Goal: Task Accomplishment & Management: Manage account settings

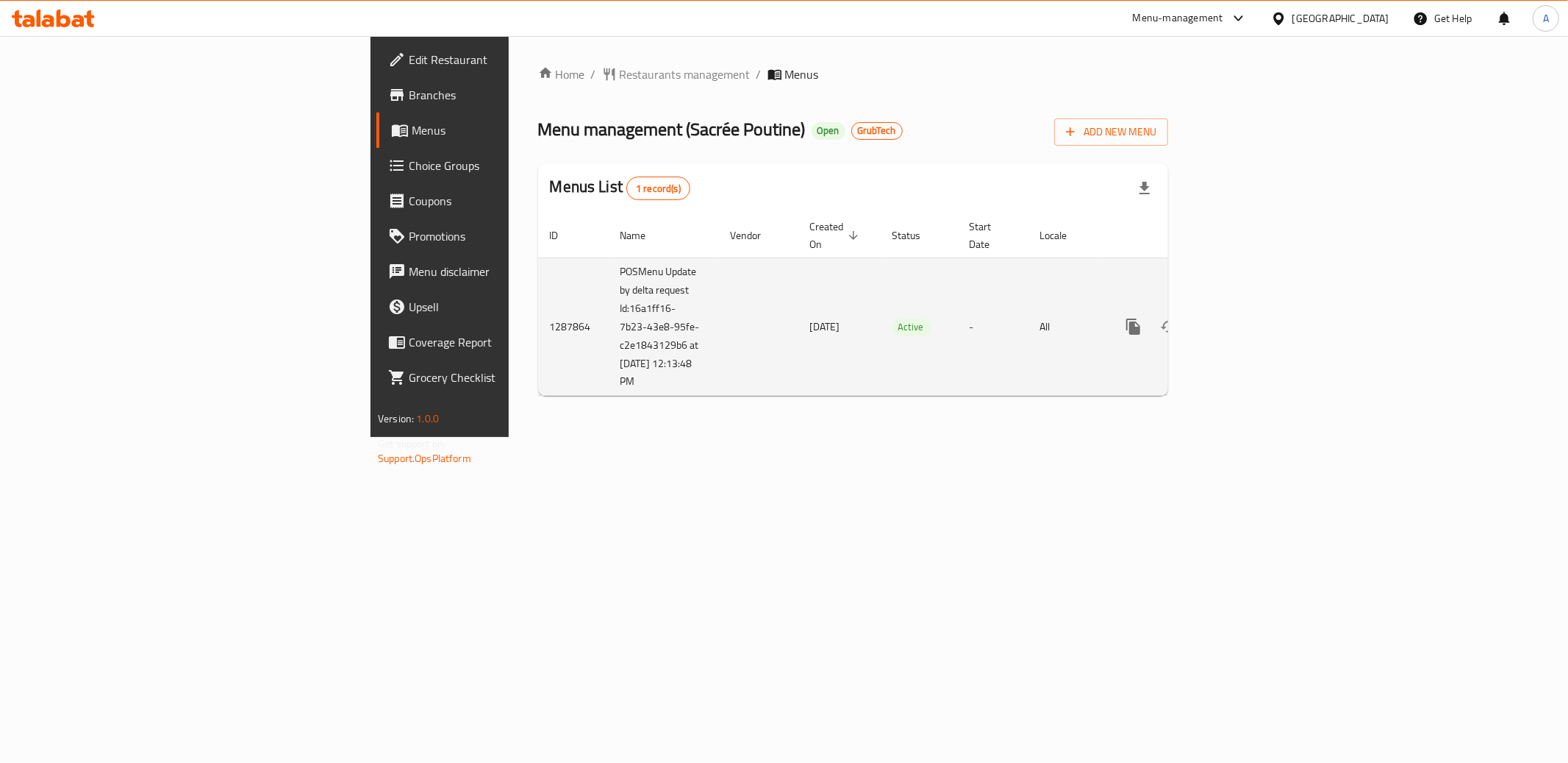
click at [1246, 320] on icon "enhanced table" at bounding box center [1239, 326] width 13 height 13
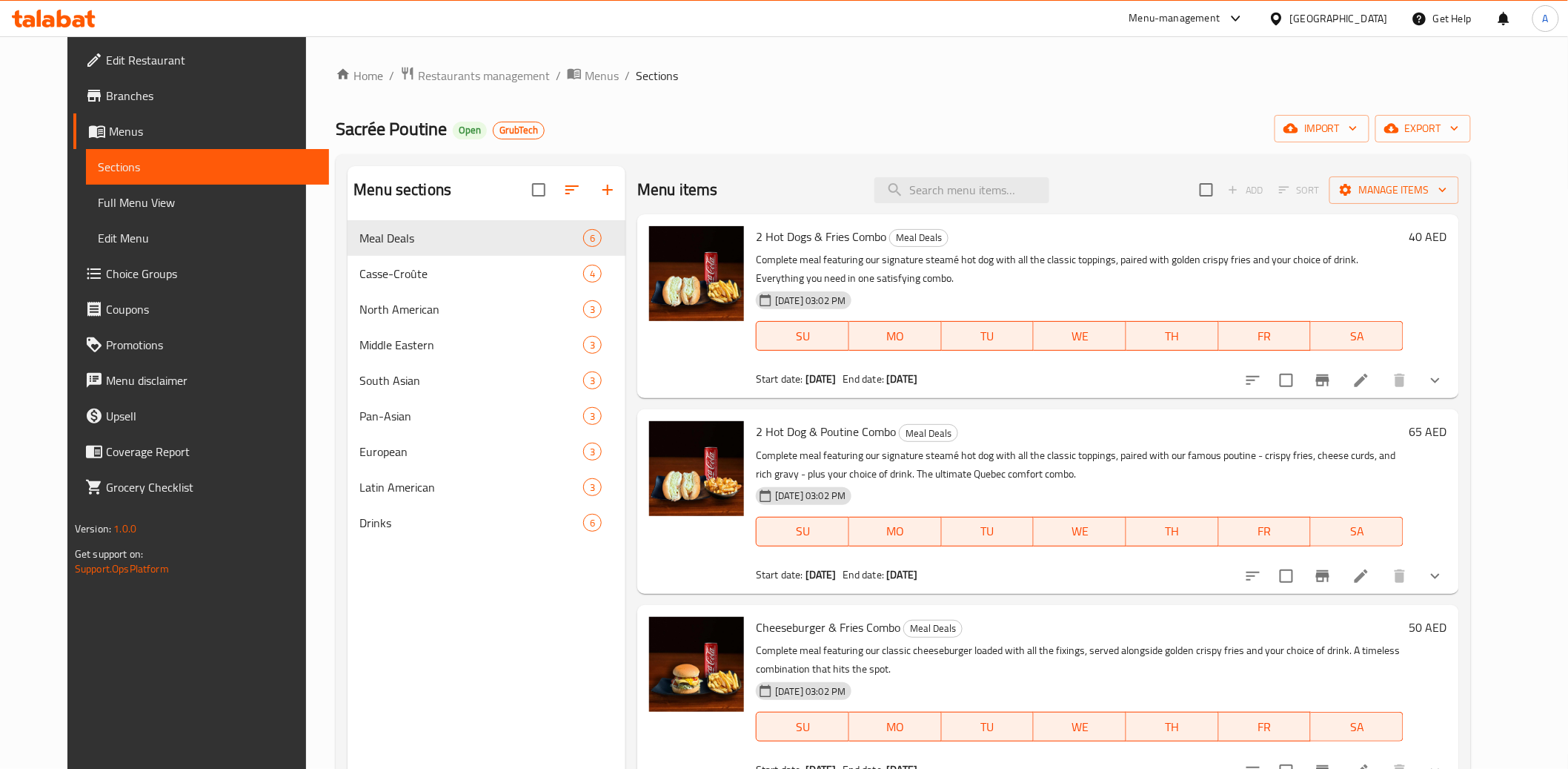
click at [591, 195] on div at bounding box center [579, 190] width 93 height 36
click at [592, 192] on div at bounding box center [579, 190] width 93 height 36
click at [734, 113] on div "Home / Restaurants management / Menus / Sections Sacrée Poutine Open GrubTech i…" at bounding box center [903, 506] width 1135 height 880
click at [1419, 193] on span "Manage items" at bounding box center [1394, 191] width 106 height 19
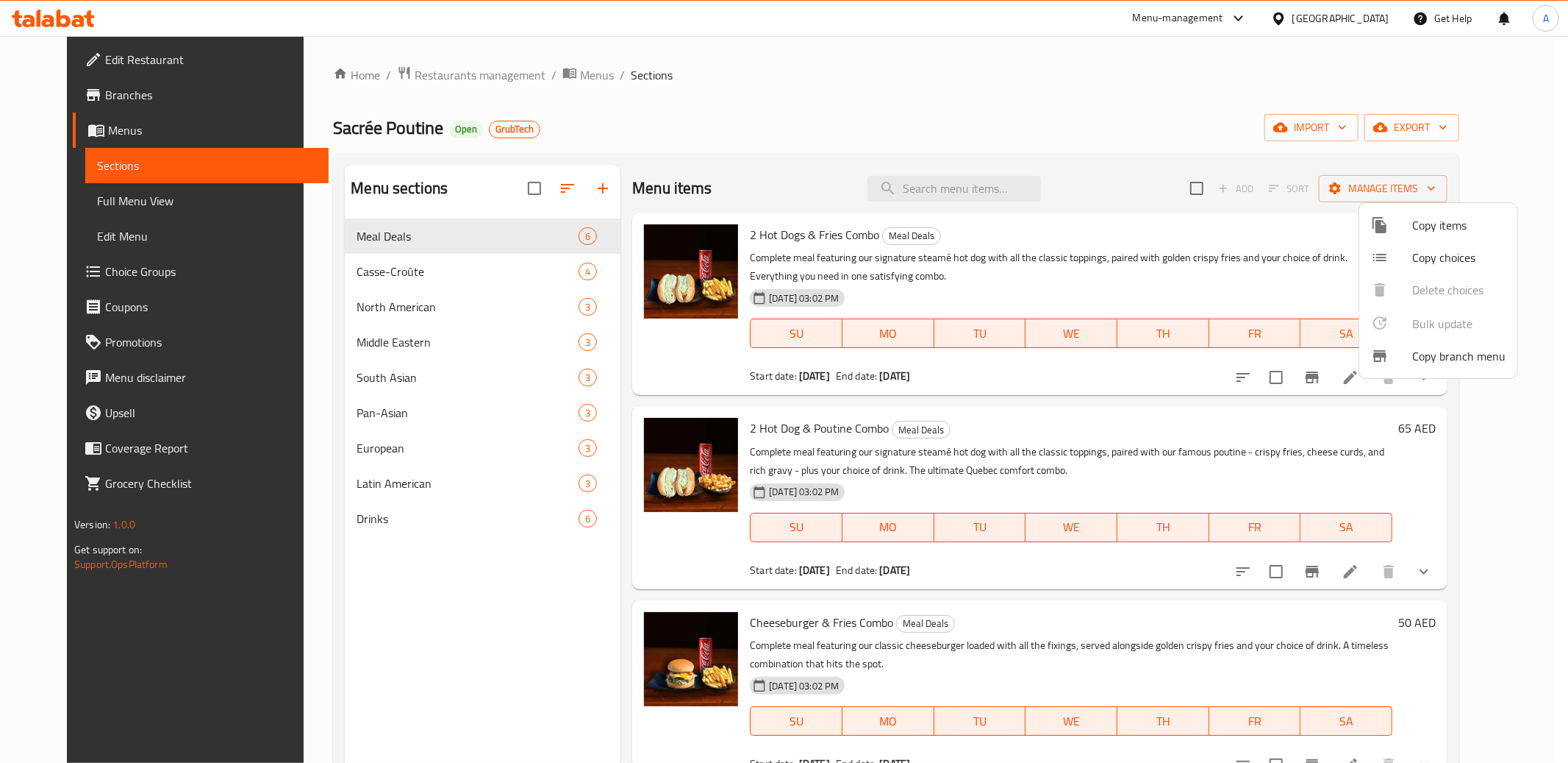
click at [1031, 126] on div at bounding box center [784, 381] width 1568 height 763
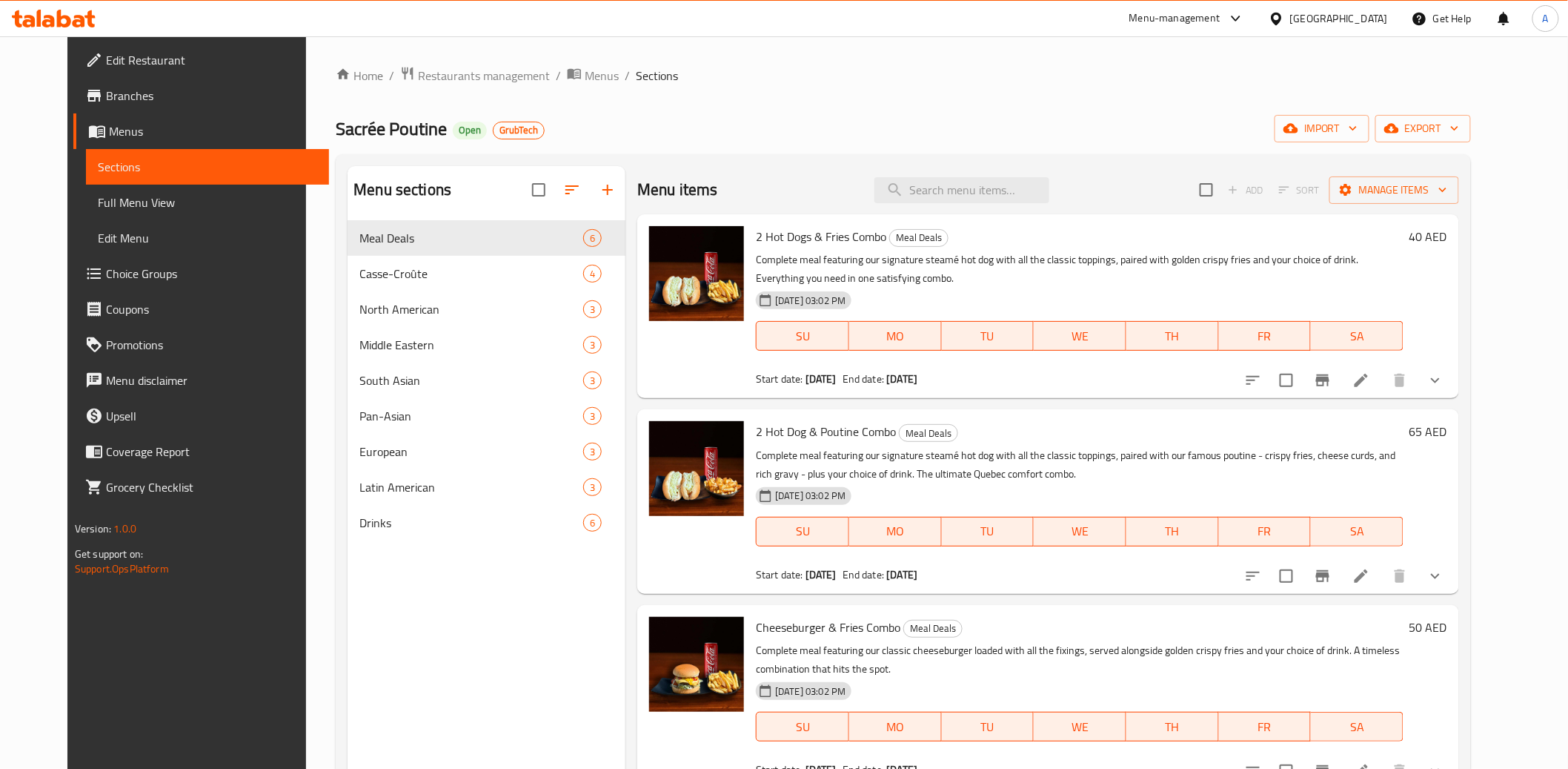
click at [593, 191] on div at bounding box center [579, 190] width 93 height 36
click at [592, 189] on div at bounding box center [579, 190] width 93 height 36
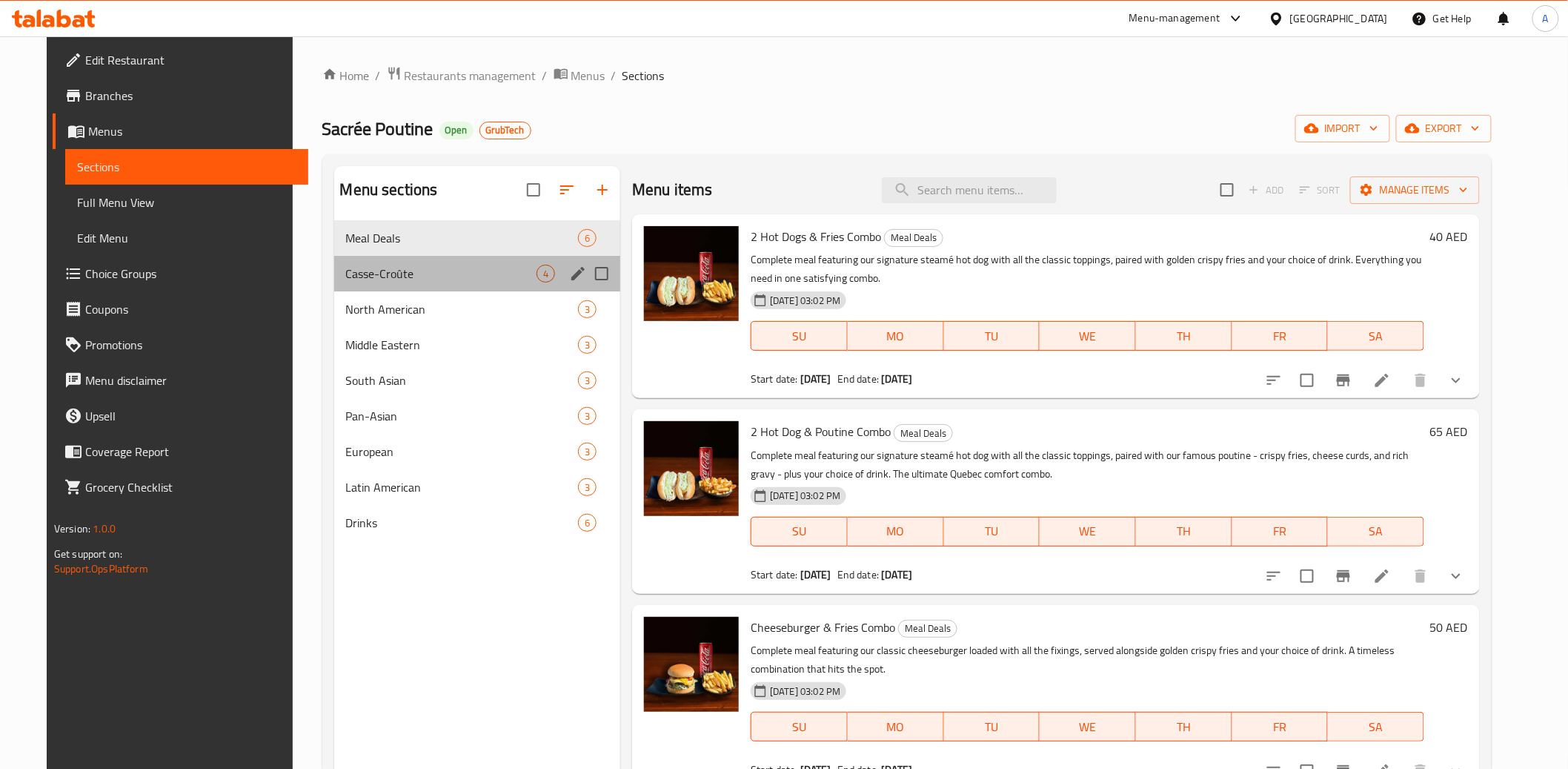
click at [449, 288] on div "Casse-Croûte 4" at bounding box center [478, 274] width 287 height 36
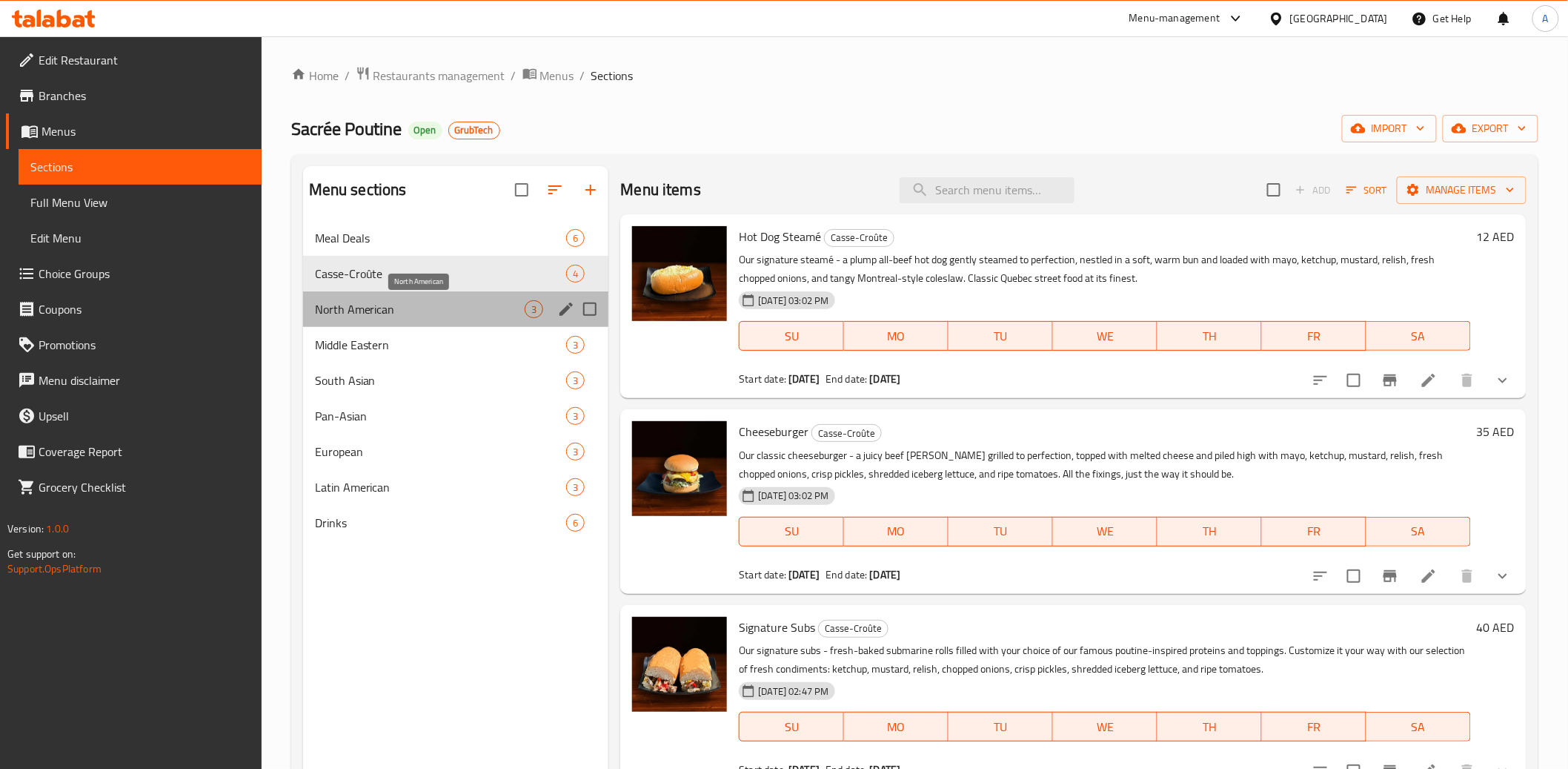
click at [444, 310] on span "North American" at bounding box center [420, 308] width 210 height 18
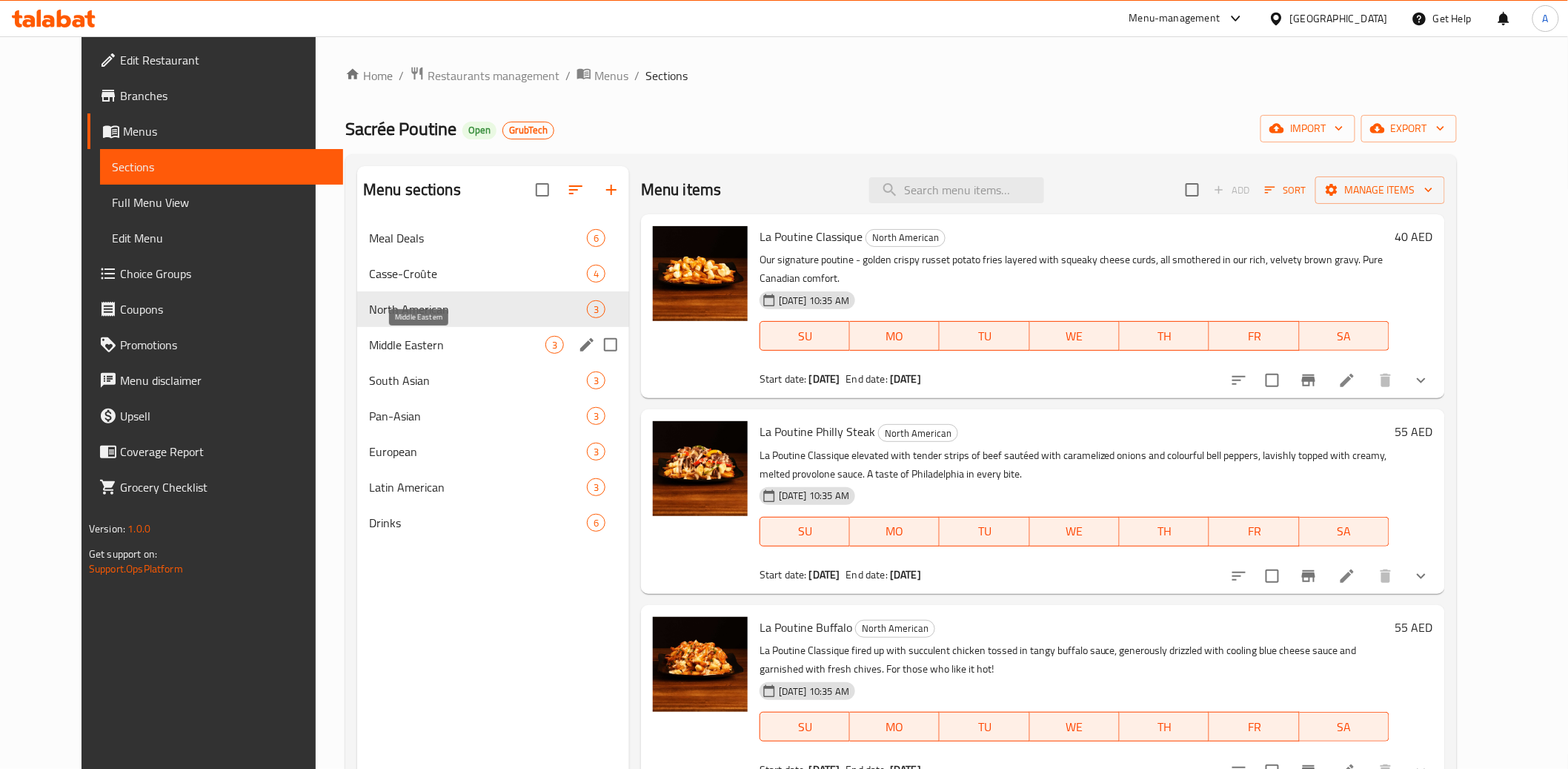
click at [442, 342] on span "Middle Eastern" at bounding box center [457, 344] width 177 height 18
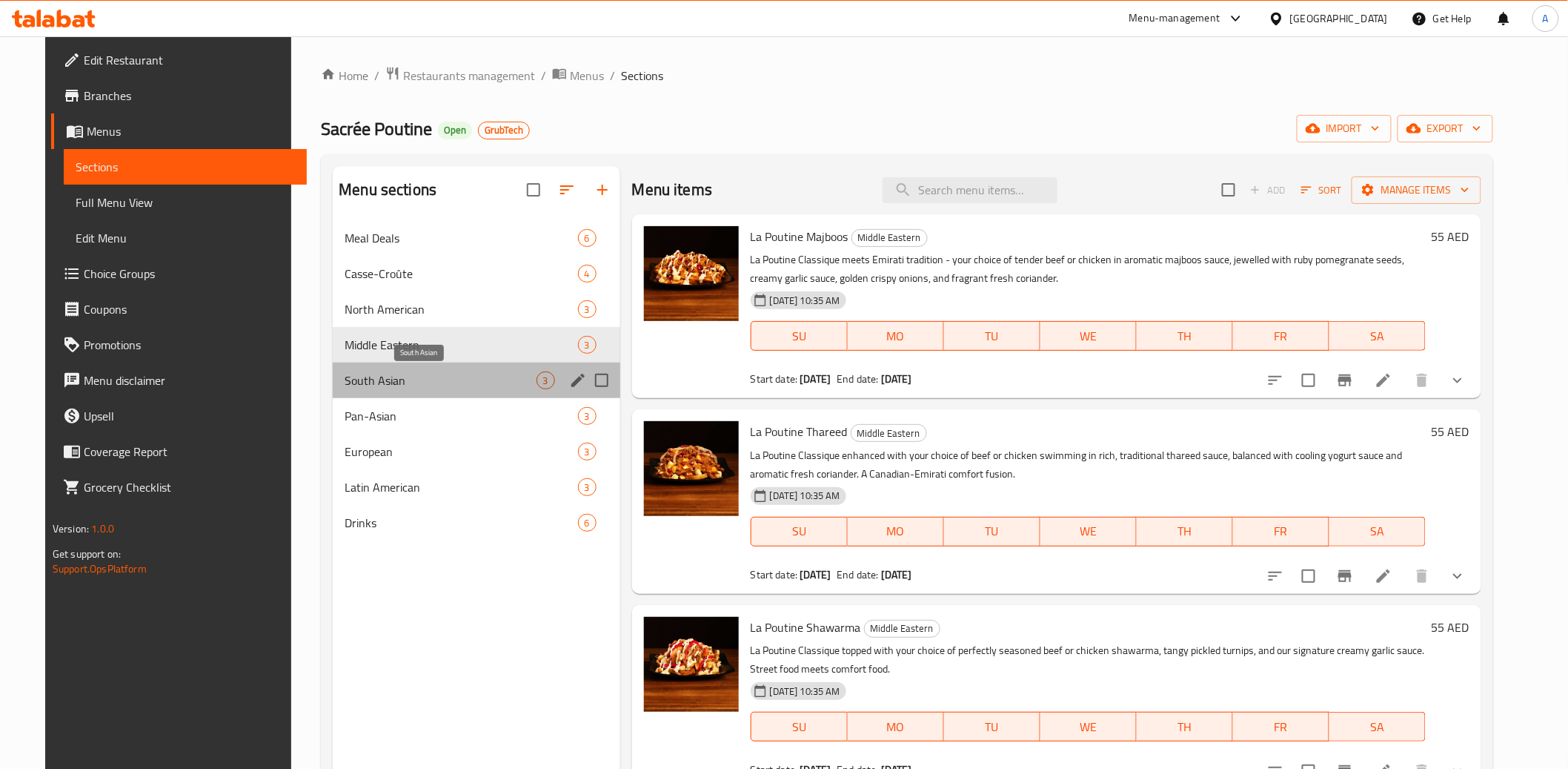
click at [408, 379] on span "South Asian" at bounding box center [440, 379] width 192 height 18
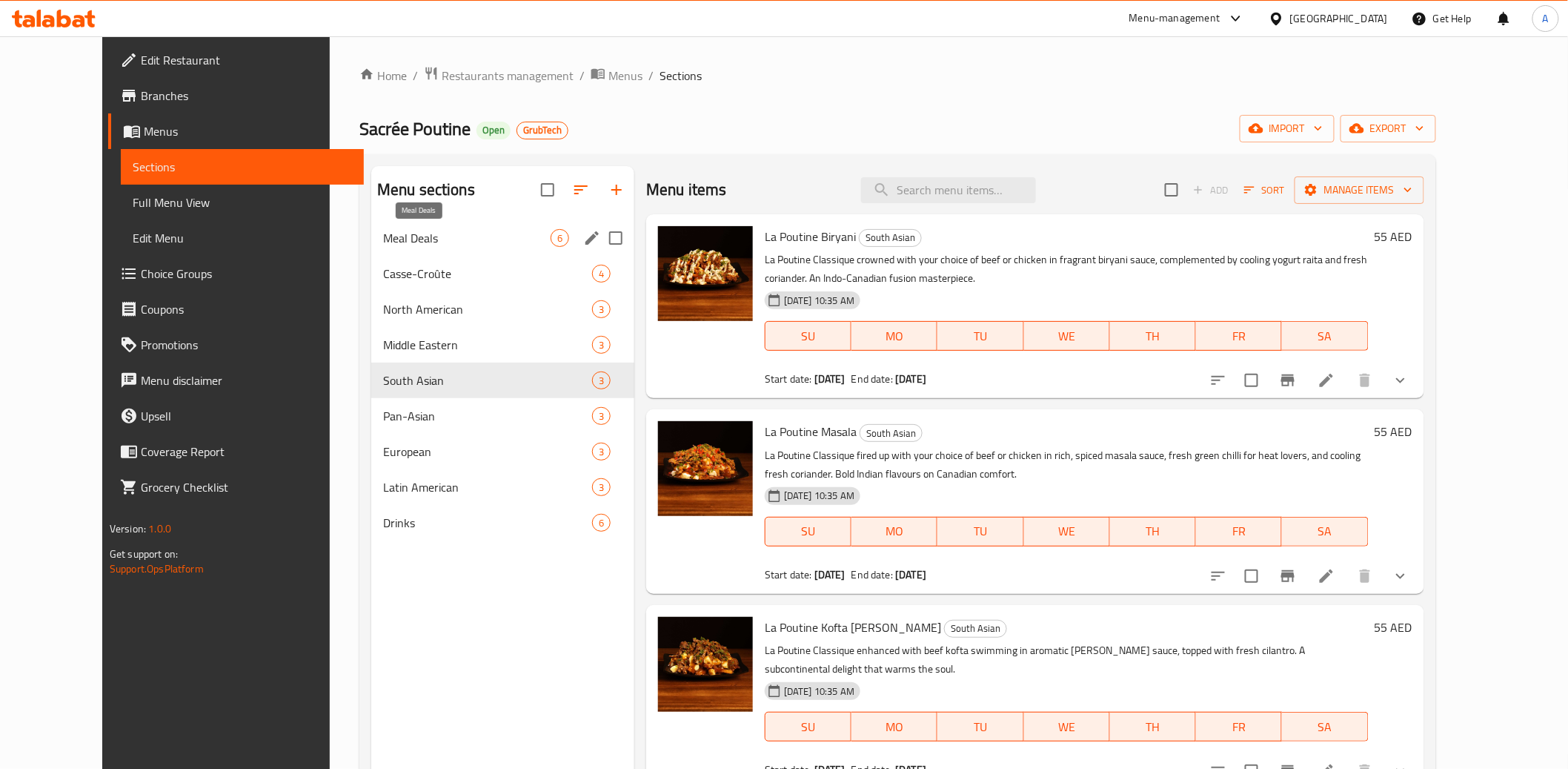
click at [383, 232] on span "Meal Deals" at bounding box center [466, 237] width 167 height 18
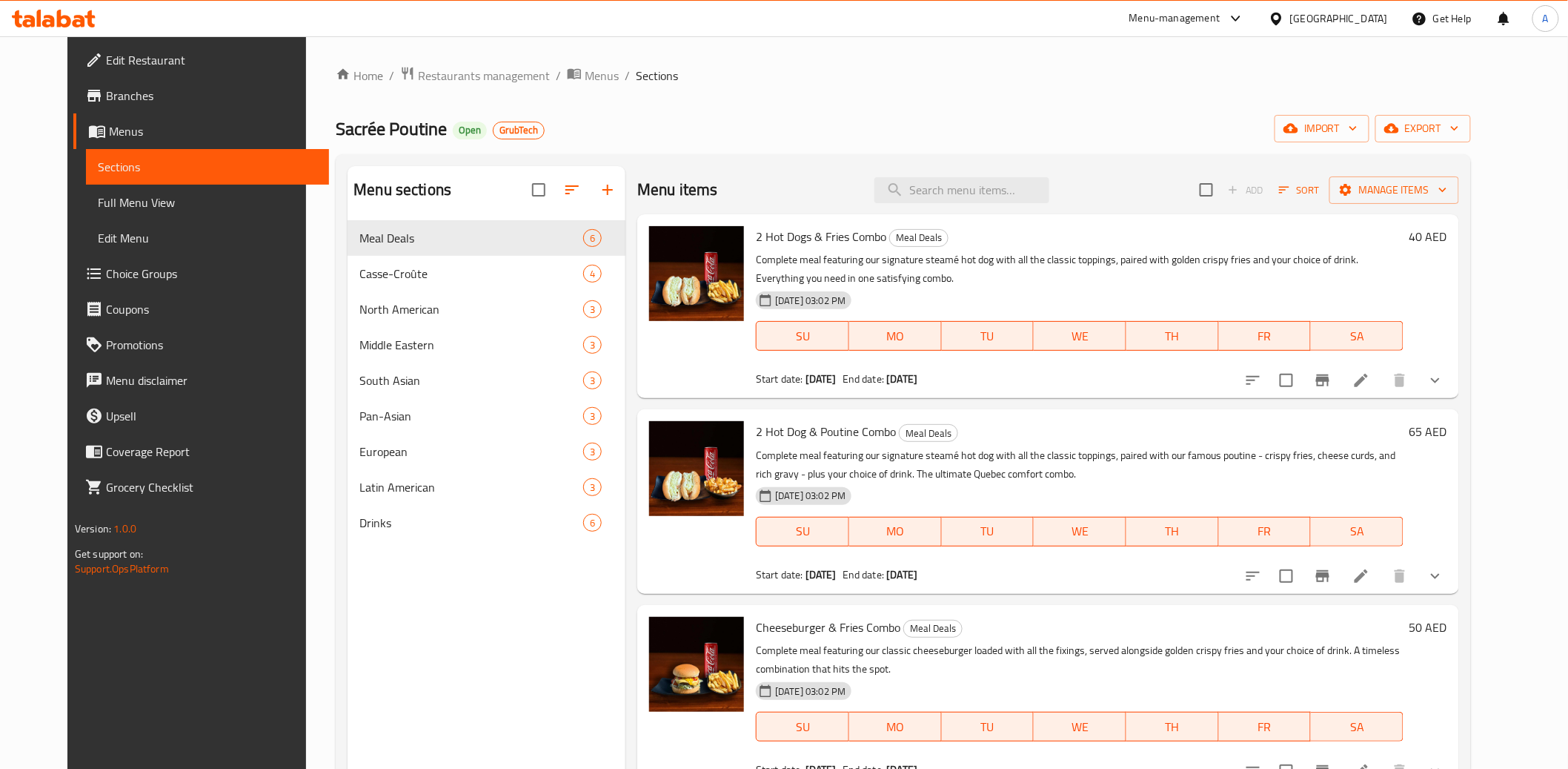
click at [595, 190] on div at bounding box center [579, 190] width 93 height 36
click at [1209, 30] on div "Menu-management" at bounding box center [1187, 19] width 139 height 36
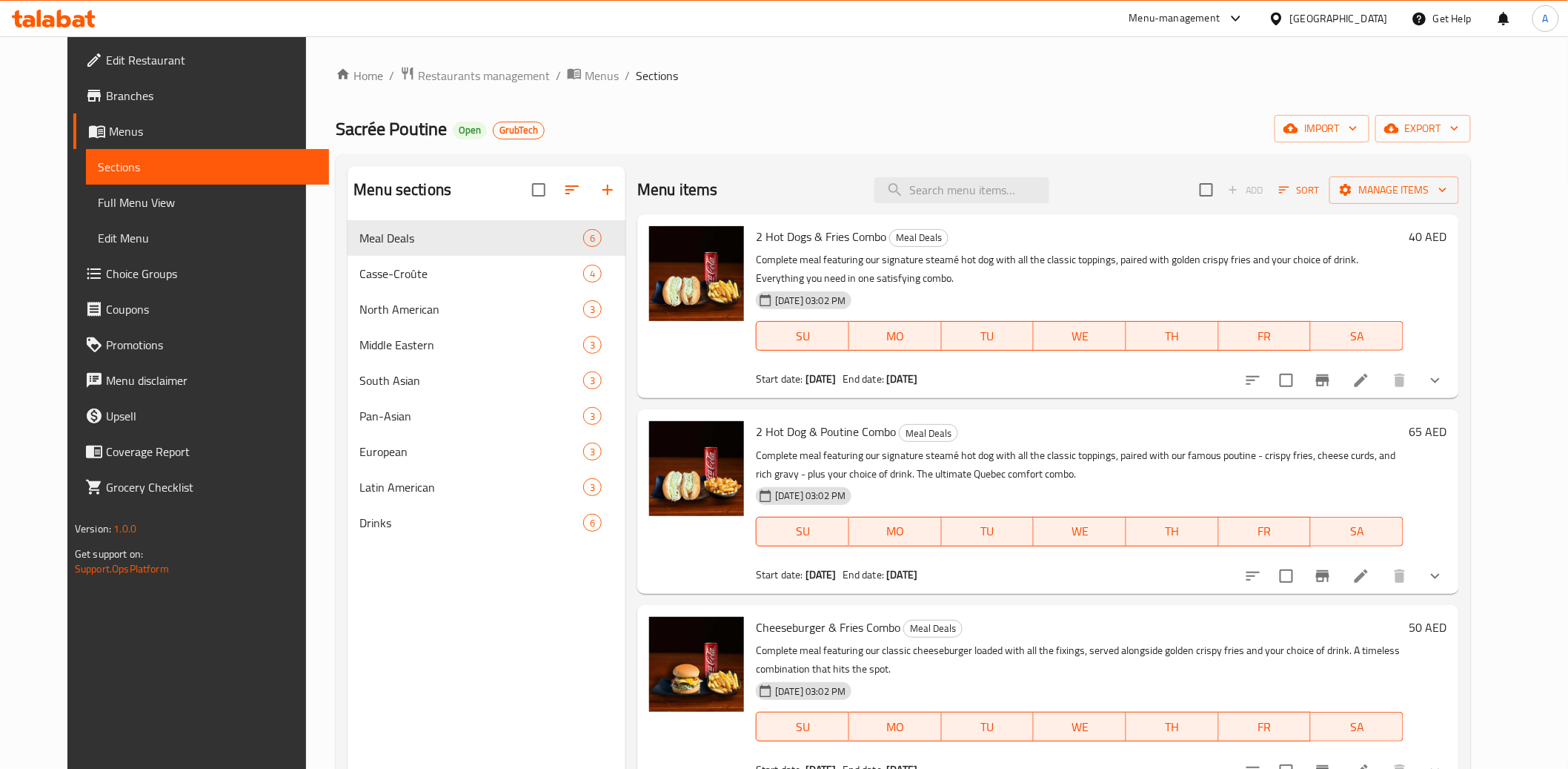
click at [1310, 78] on ol "Home / Restaurants management / Menus / Sections" at bounding box center [903, 76] width 1135 height 20
click at [588, 192] on div at bounding box center [579, 190] width 93 height 36
click at [589, 192] on div at bounding box center [579, 190] width 93 height 36
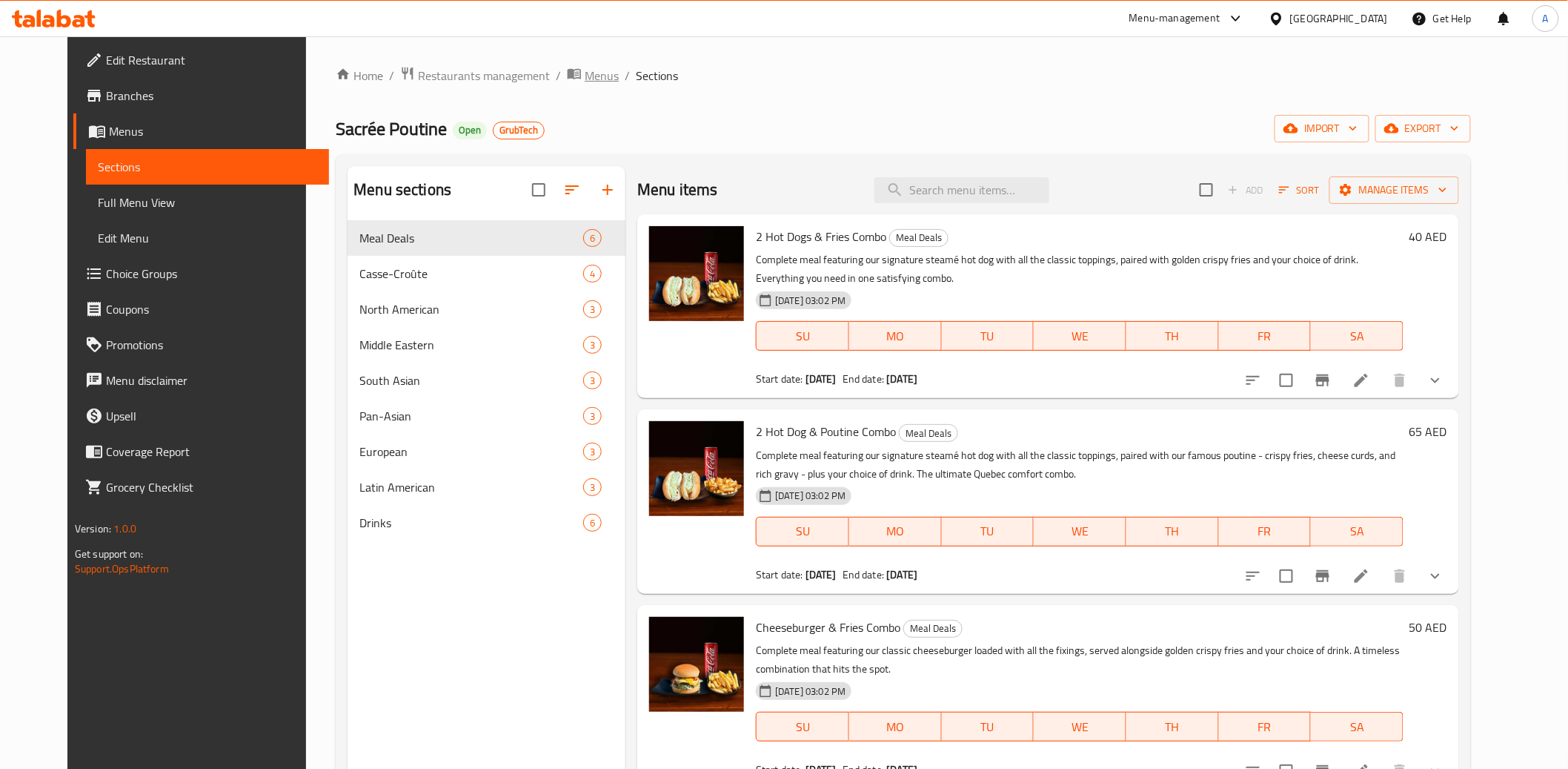
click at [585, 70] on span "Menus" at bounding box center [602, 75] width 34 height 18
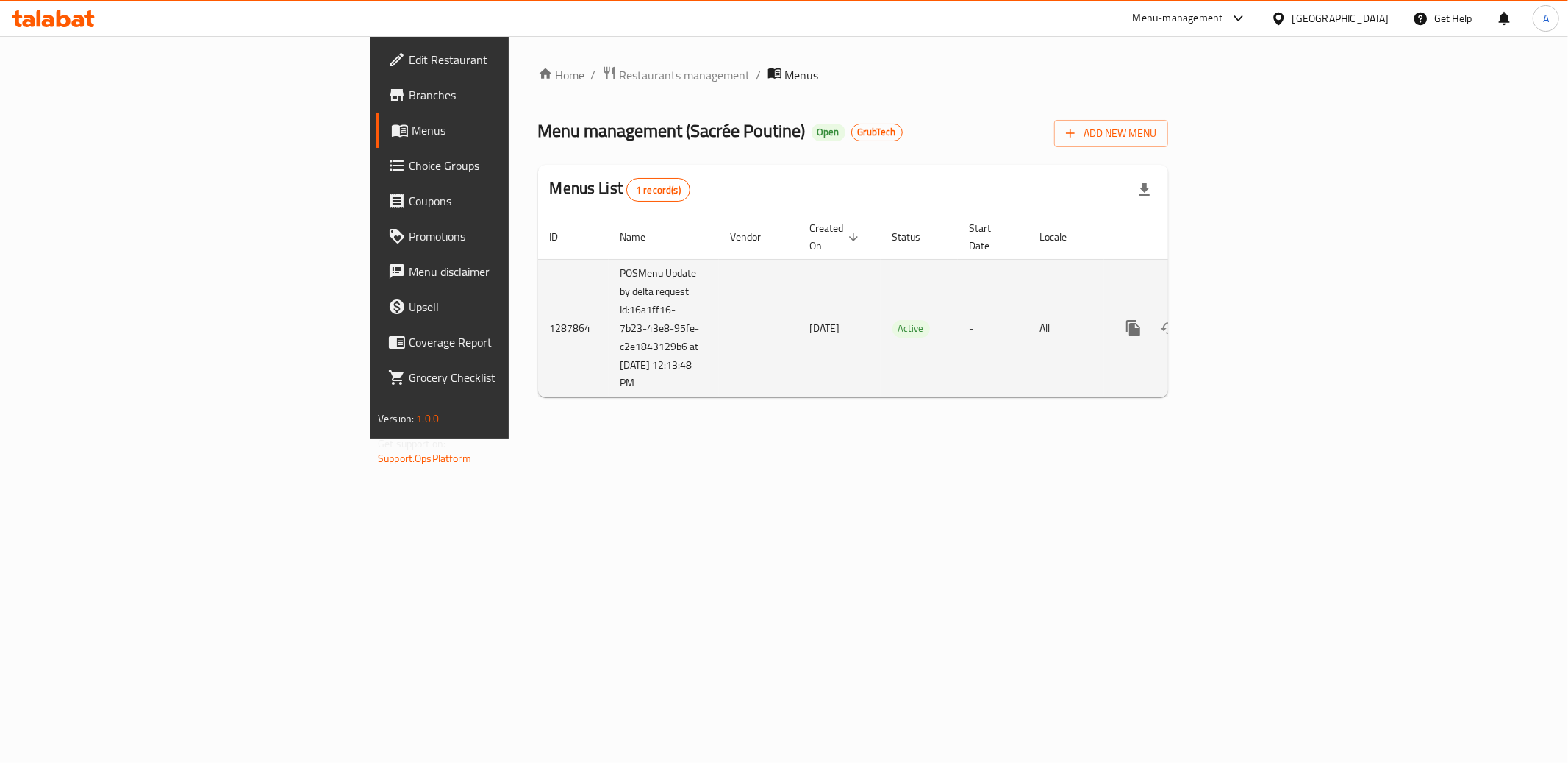
click at [1029, 312] on td "-" at bounding box center [993, 327] width 70 height 138
click at [1248, 319] on icon "enhanced table" at bounding box center [1239, 327] width 18 height 18
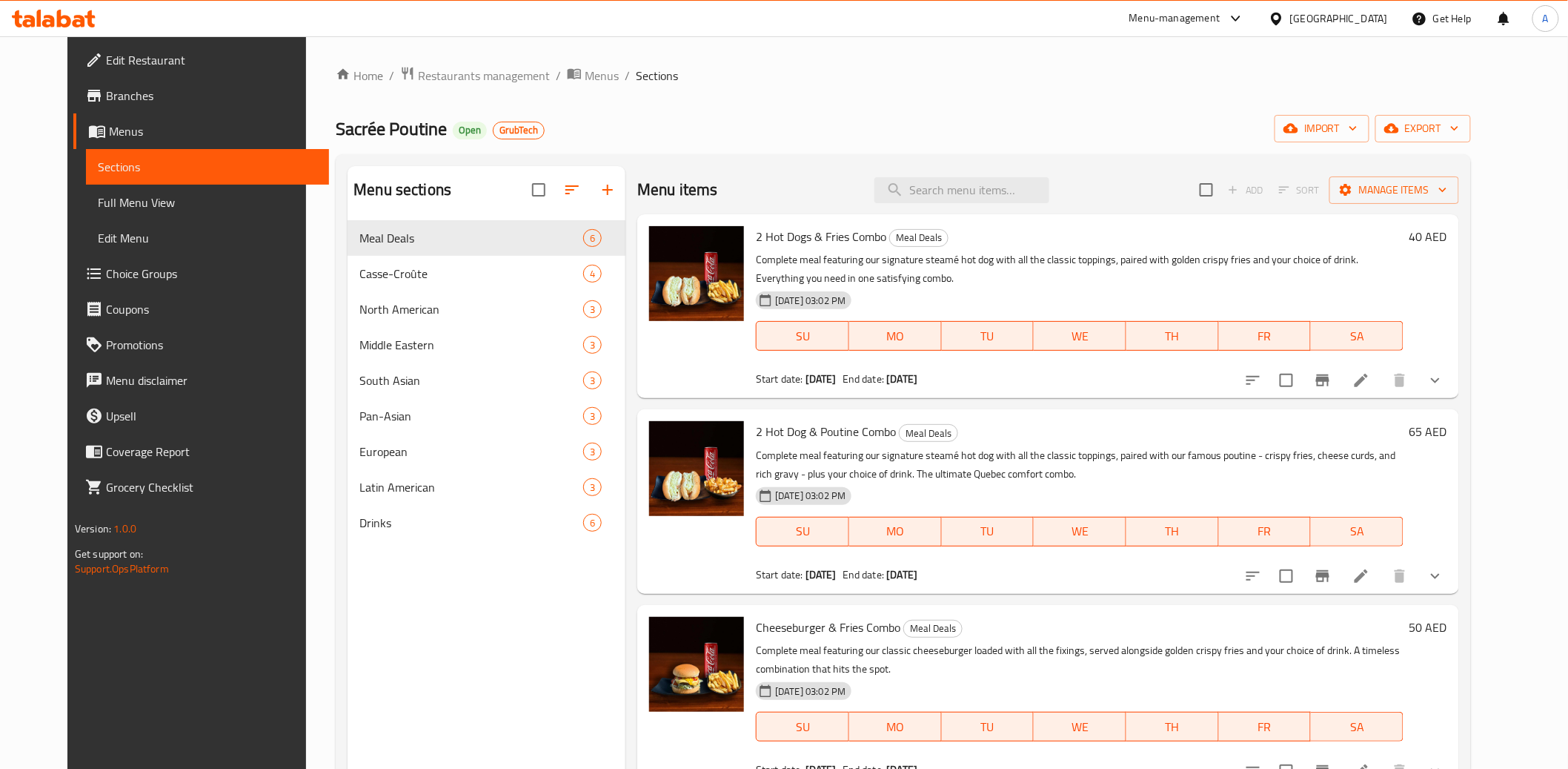
click at [592, 192] on div at bounding box center [579, 190] width 93 height 36
click at [1143, 58] on div "Home / Restaurants management / Menus / Sections Sacrée Poutine Open GrubTech i…" at bounding box center [904, 506] width 1195 height 940
click at [1270, 190] on span "Add" at bounding box center [1246, 190] width 48 height 23
click at [120, 265] on span "Choice Groups" at bounding box center [211, 273] width 211 height 18
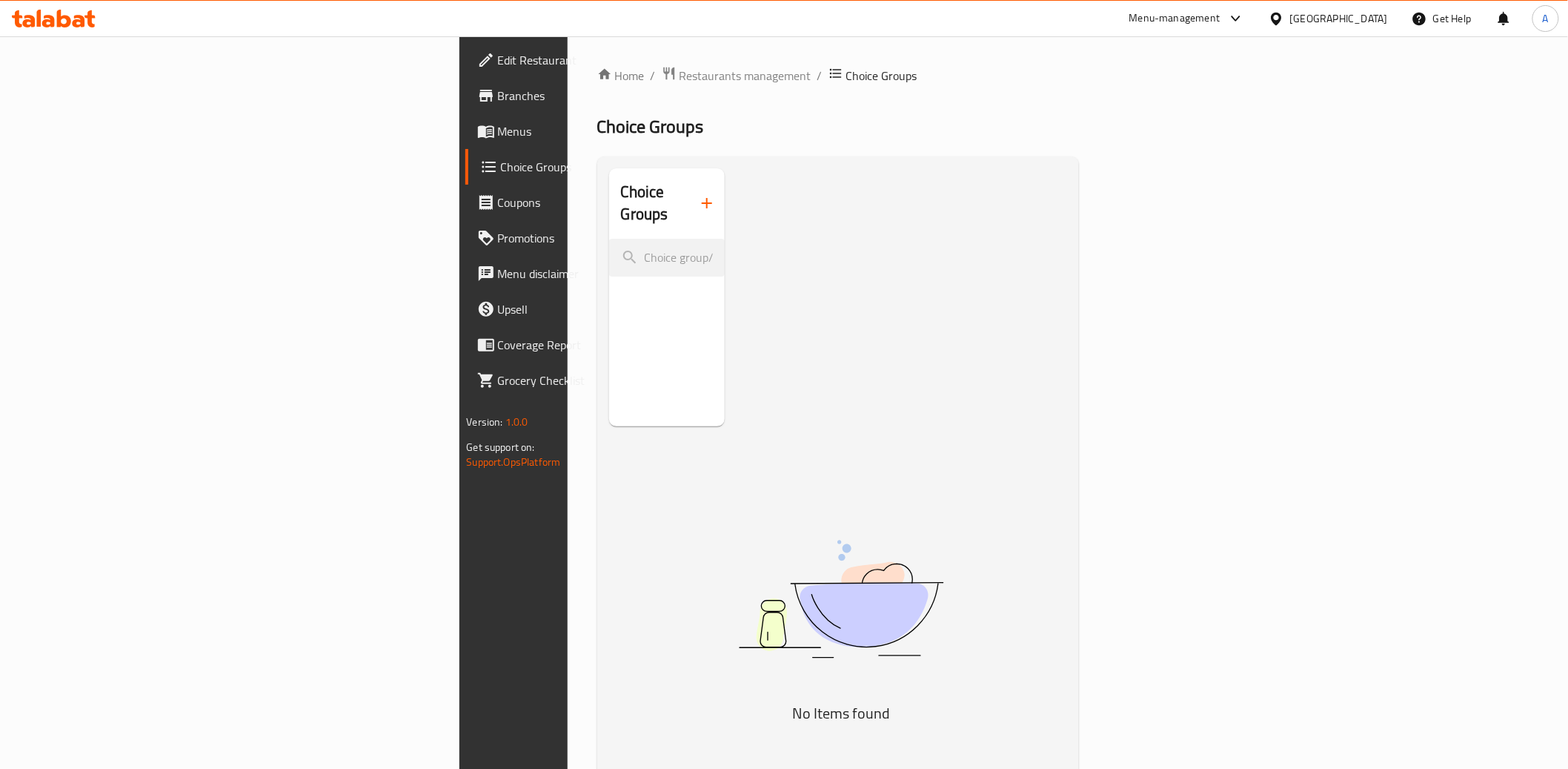
click at [498, 277] on span "Menu disclaimer" at bounding box center [604, 273] width 211 height 18
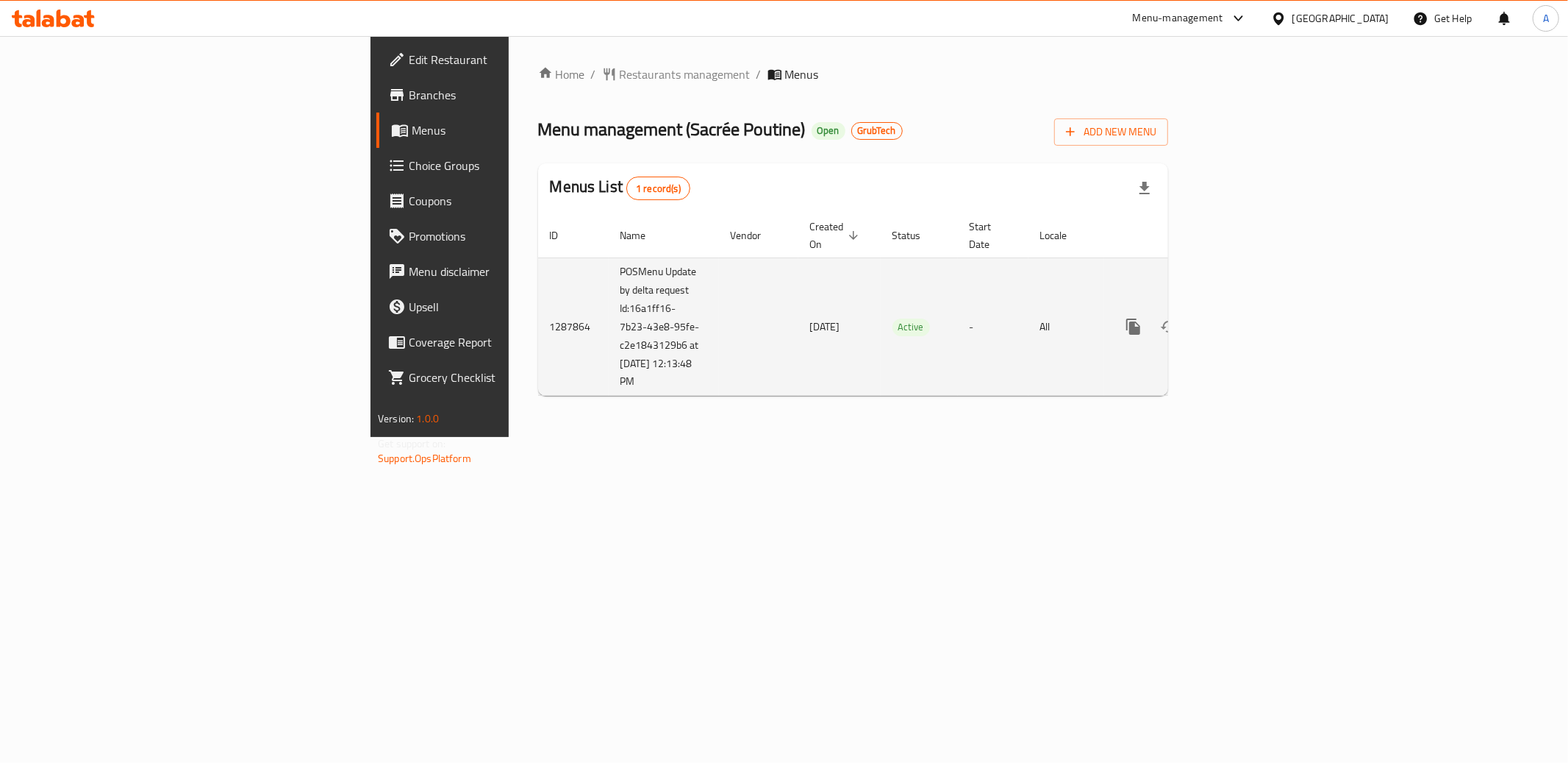
click at [609, 300] on td "POSMenu Update by delta request Id:16a1ff16-7b23-43e8-95fe-c2e1843129b6 at [DAT…" at bounding box center [664, 326] width 110 height 138
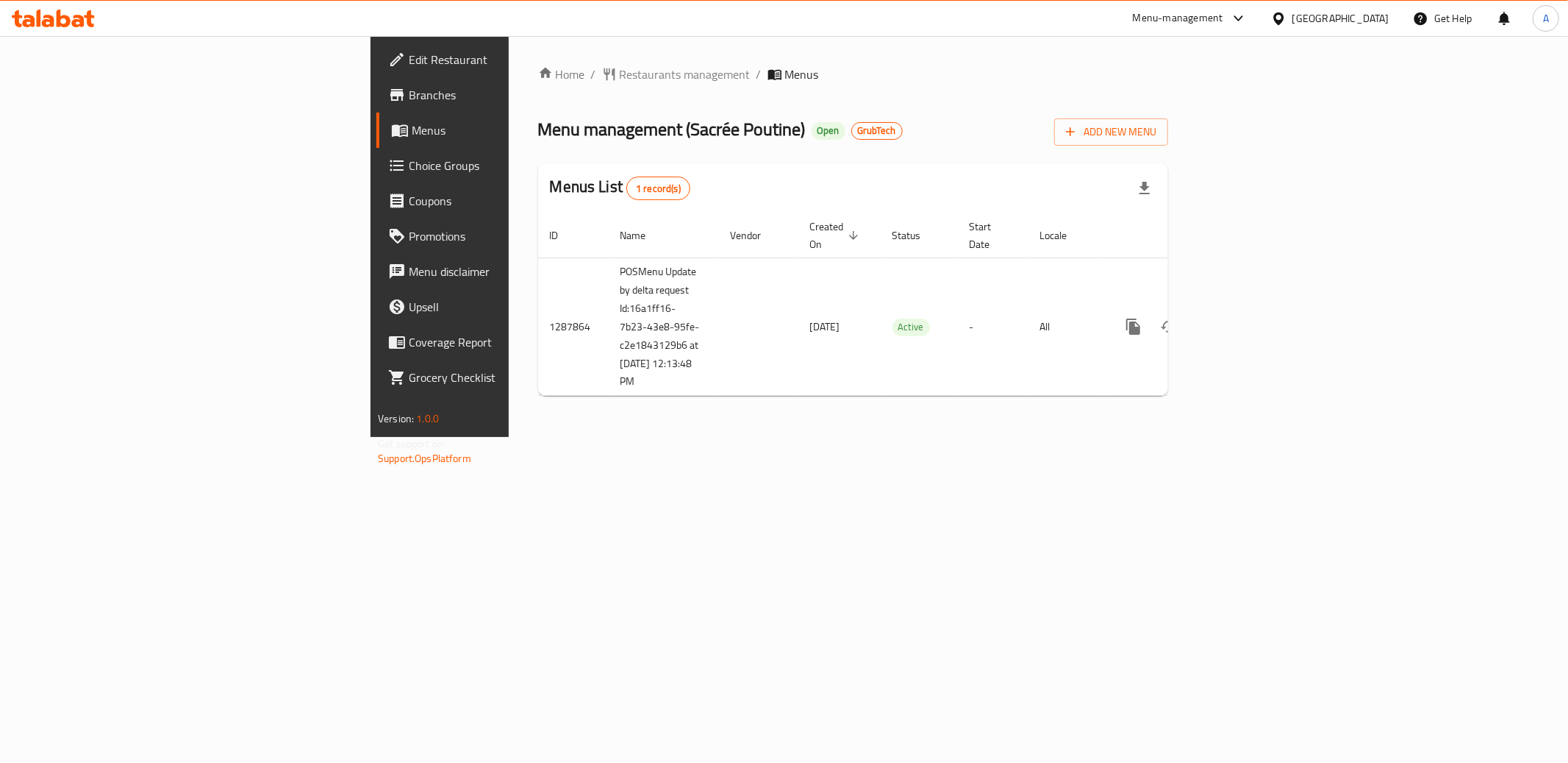
click at [1196, 19] on div "Menu-management" at bounding box center [1178, 18] width 91 height 18
click at [1153, 162] on div "Restaurant-Management" at bounding box center [1100, 162] width 116 height 16
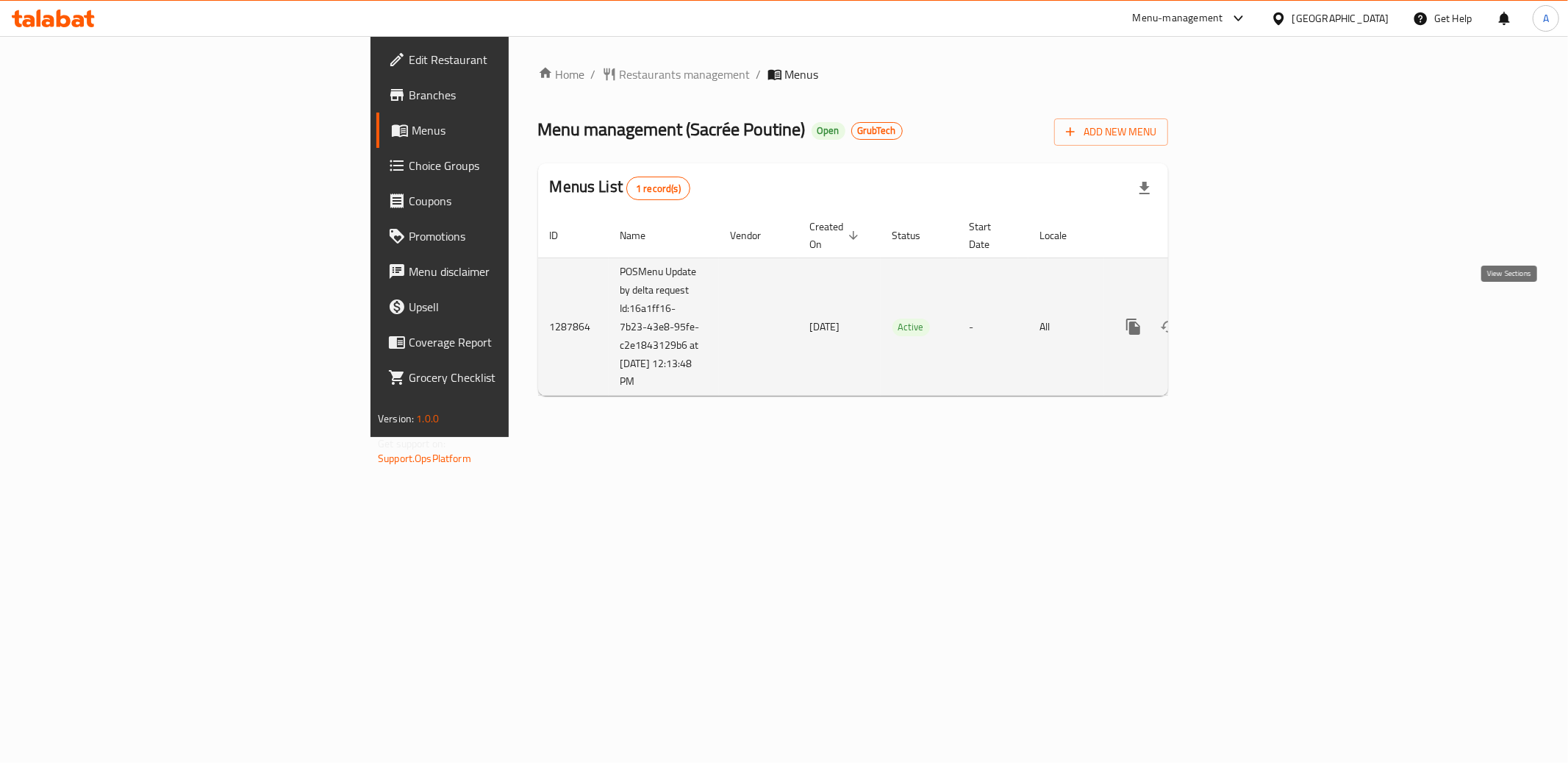
click at [1248, 318] on icon "enhanced table" at bounding box center [1239, 326] width 18 height 18
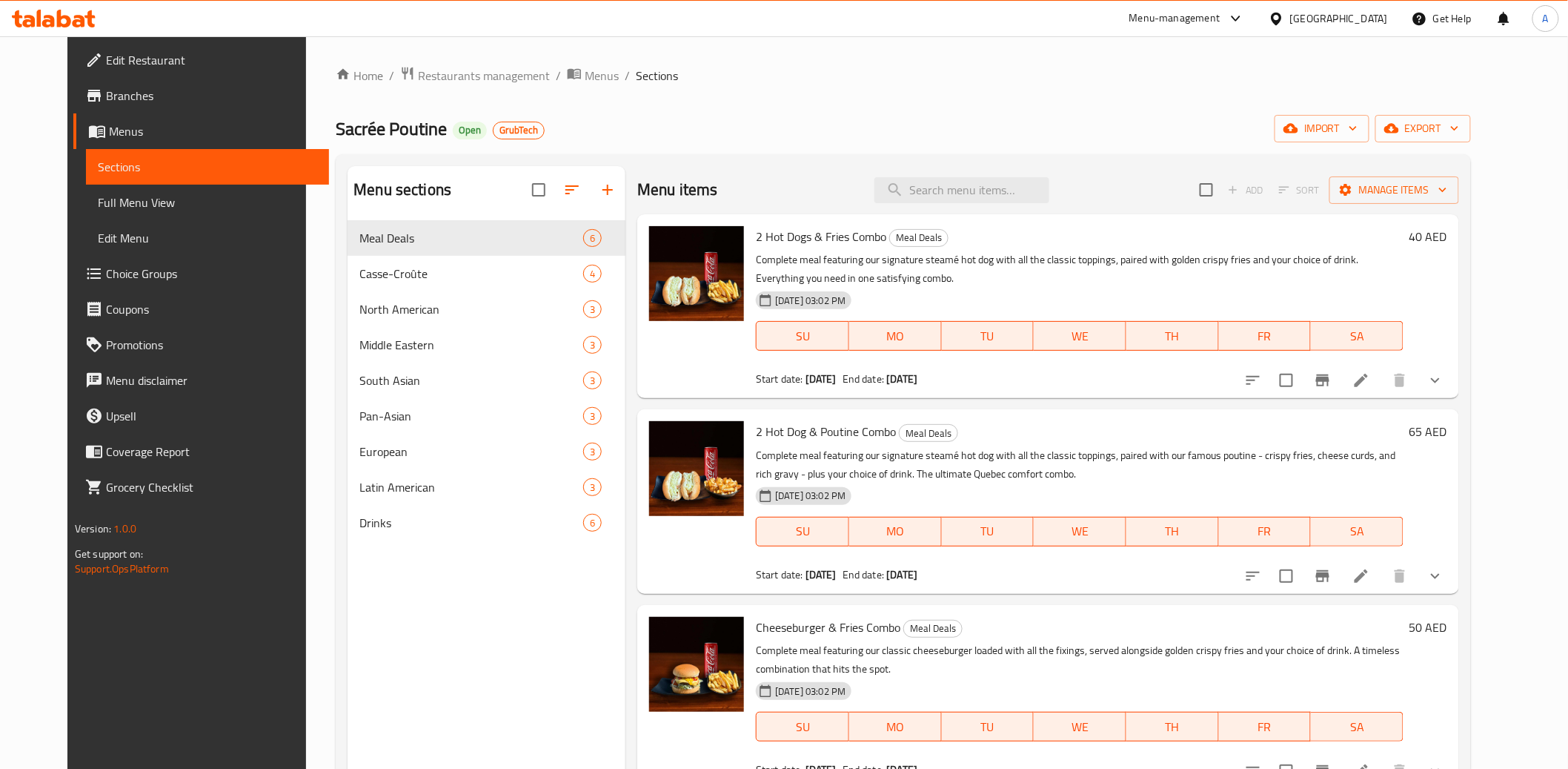
click at [98, 246] on span "Edit Menu" at bounding box center [207, 237] width 220 height 18
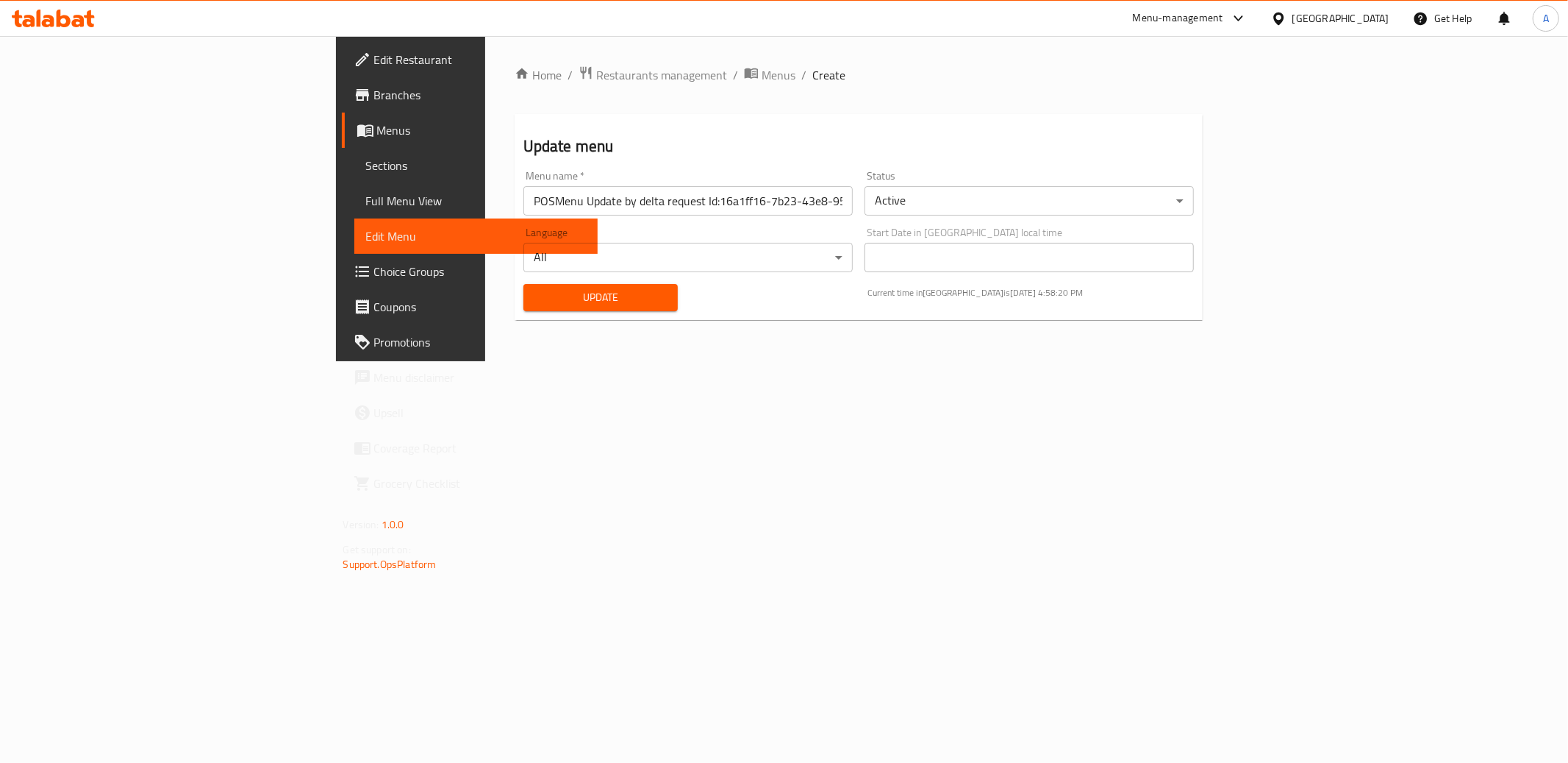
click at [366, 197] on span "Full Menu View" at bounding box center [475, 200] width 220 height 18
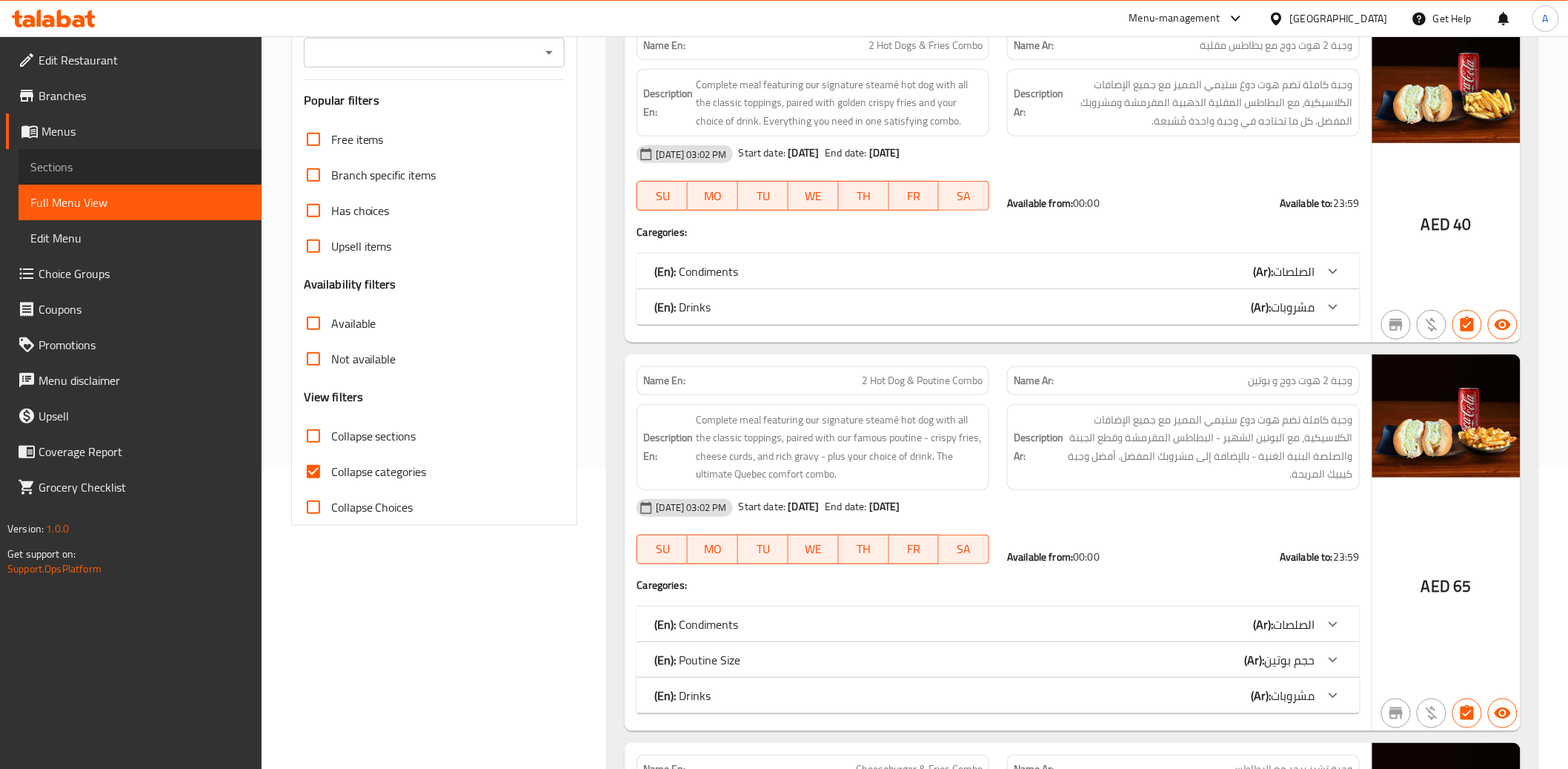
click at [117, 168] on span "Sections" at bounding box center [140, 166] width 220 height 18
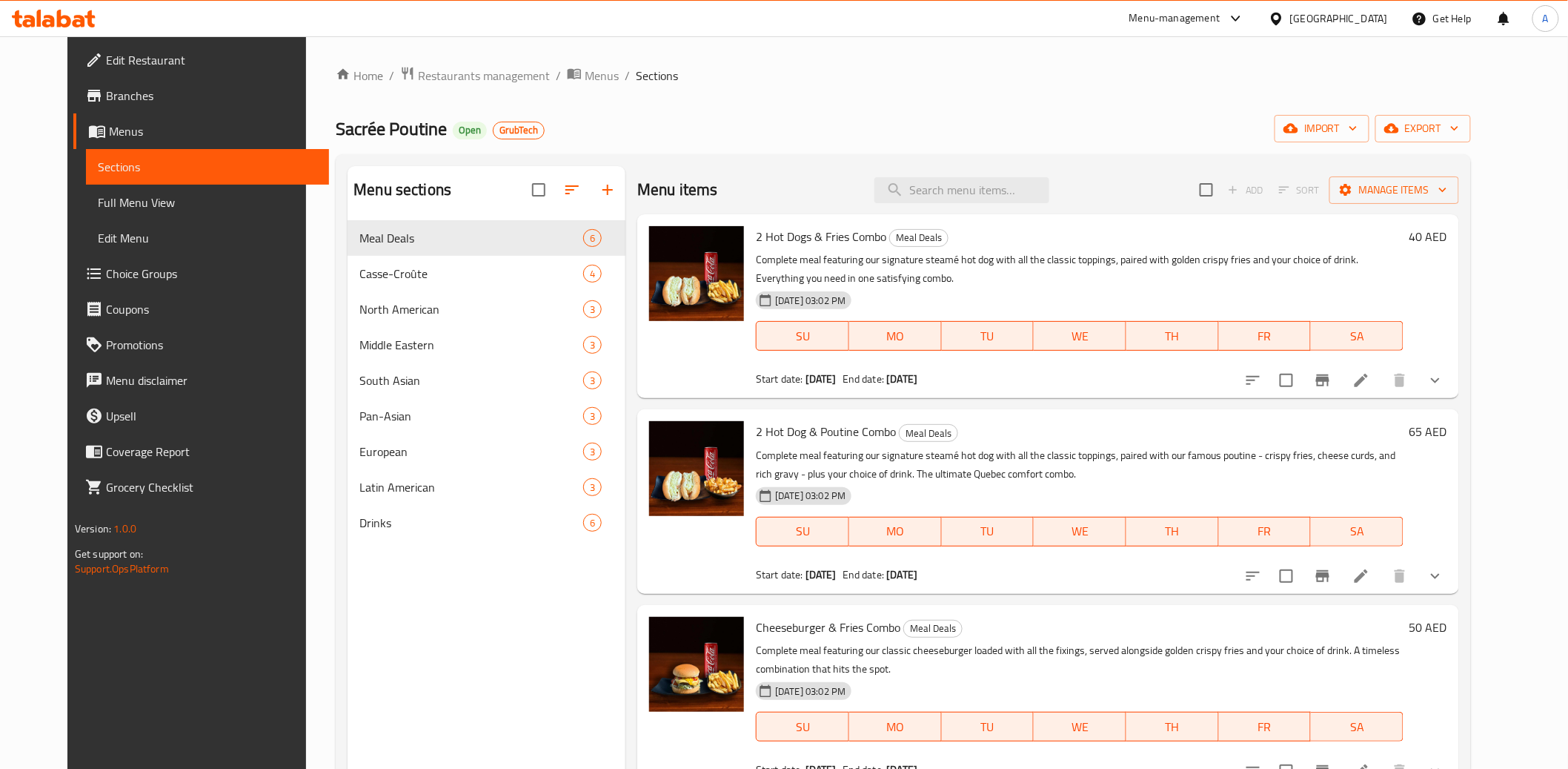
click at [594, 189] on div at bounding box center [579, 190] width 93 height 36
click at [701, 113] on div "Home / Restaurants management / Menus / Sections Sacrée Poutine Open GrubTech i…" at bounding box center [903, 506] width 1135 height 880
click at [589, 189] on div at bounding box center [579, 190] width 93 height 36
click at [589, 190] on div at bounding box center [579, 190] width 93 height 36
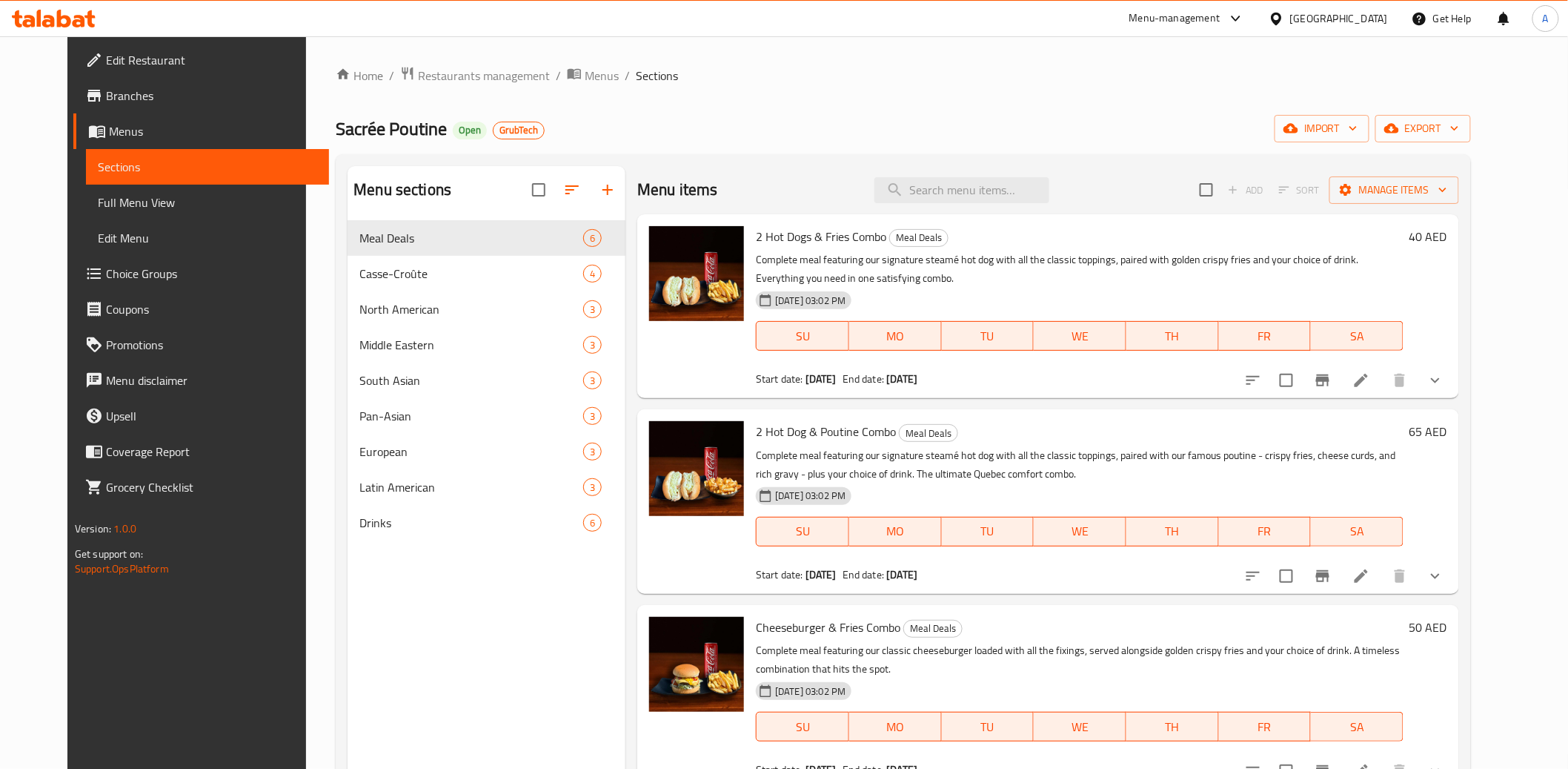
click at [589, 190] on div at bounding box center [579, 190] width 93 height 36
click at [594, 190] on div at bounding box center [579, 190] width 93 height 36
click at [592, 189] on div at bounding box center [579, 190] width 93 height 36
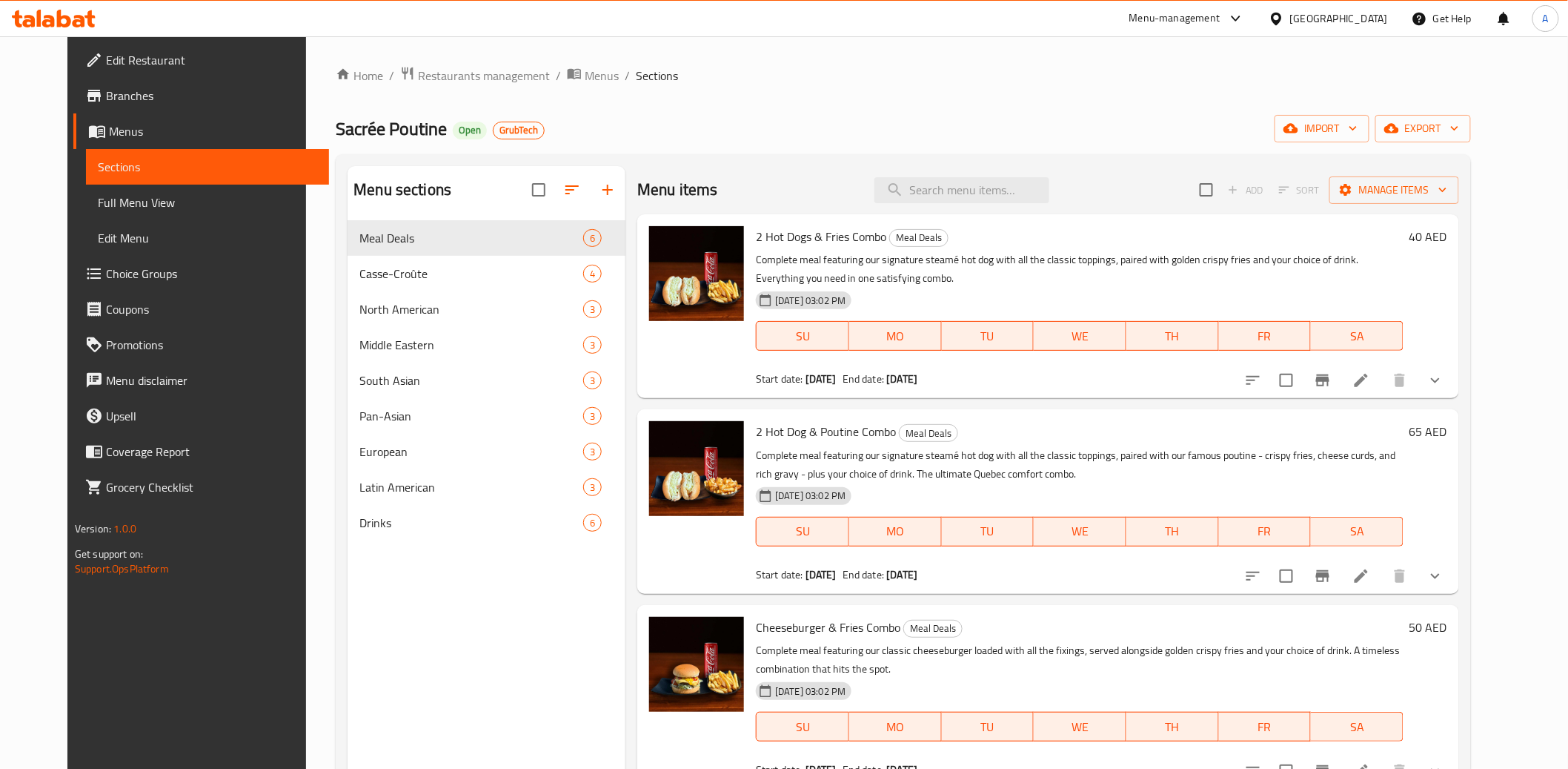
click at [592, 189] on div at bounding box center [579, 190] width 93 height 36
click at [593, 193] on div at bounding box center [579, 190] width 93 height 36
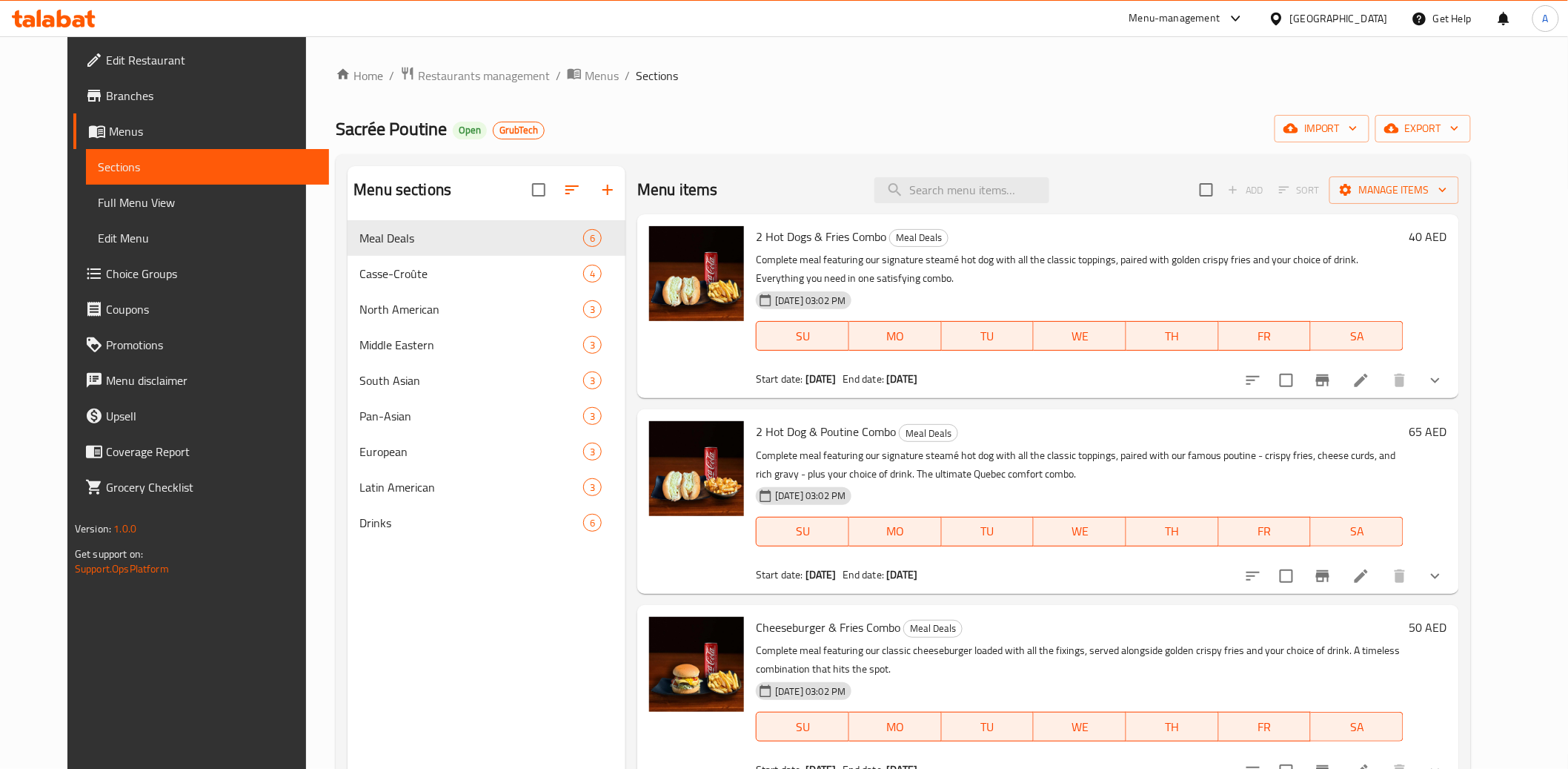
click at [592, 192] on div at bounding box center [579, 190] width 93 height 36
click at [592, 192] on div at bounding box center [579, 190] width 93 height 36
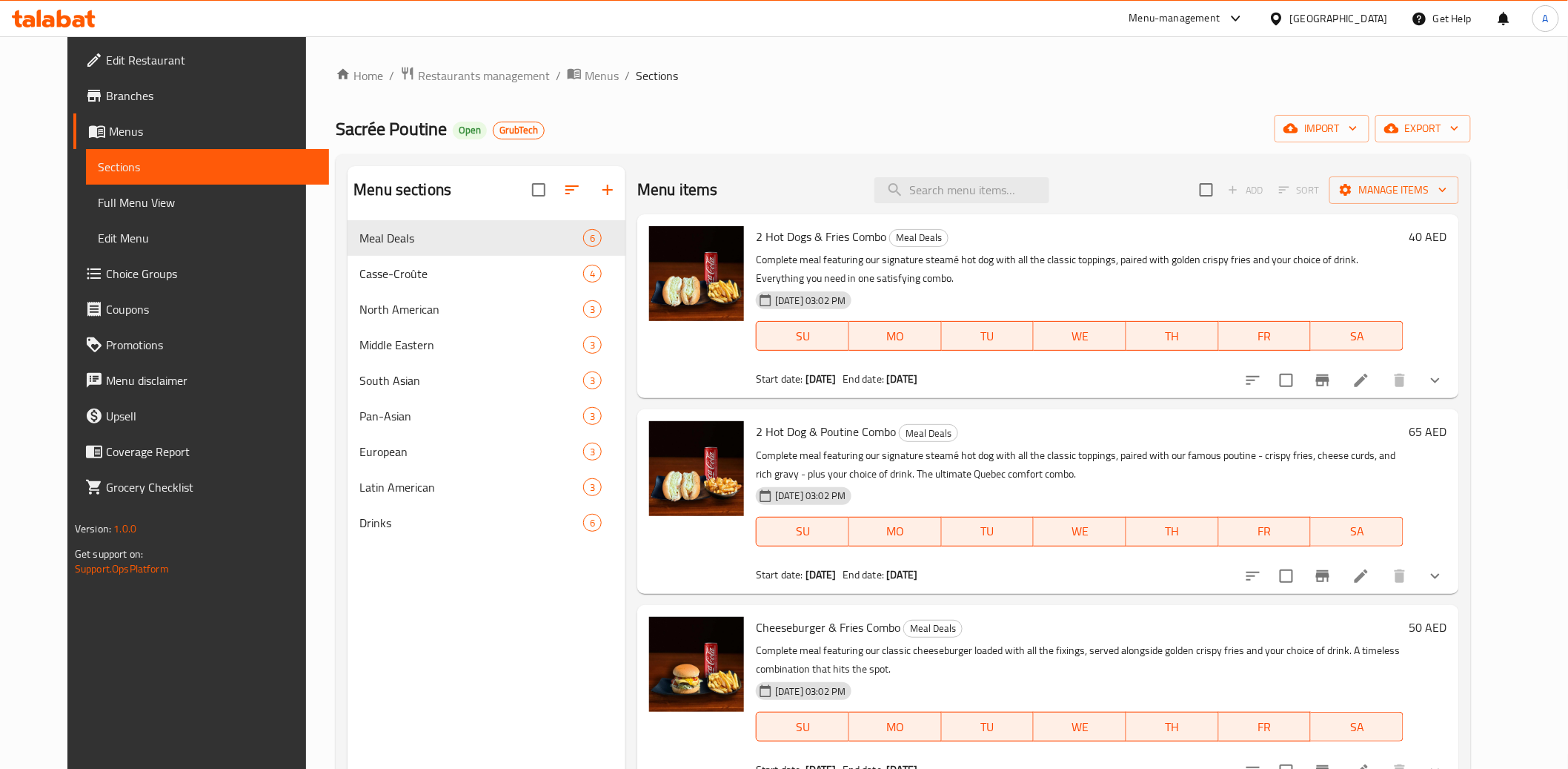
click at [592, 192] on div at bounding box center [579, 190] width 93 height 36
click at [592, 192] on div at bounding box center [579, 190] width 93 height 36
click at [592, 194] on div at bounding box center [579, 190] width 93 height 36
click at [591, 194] on div at bounding box center [579, 190] width 93 height 36
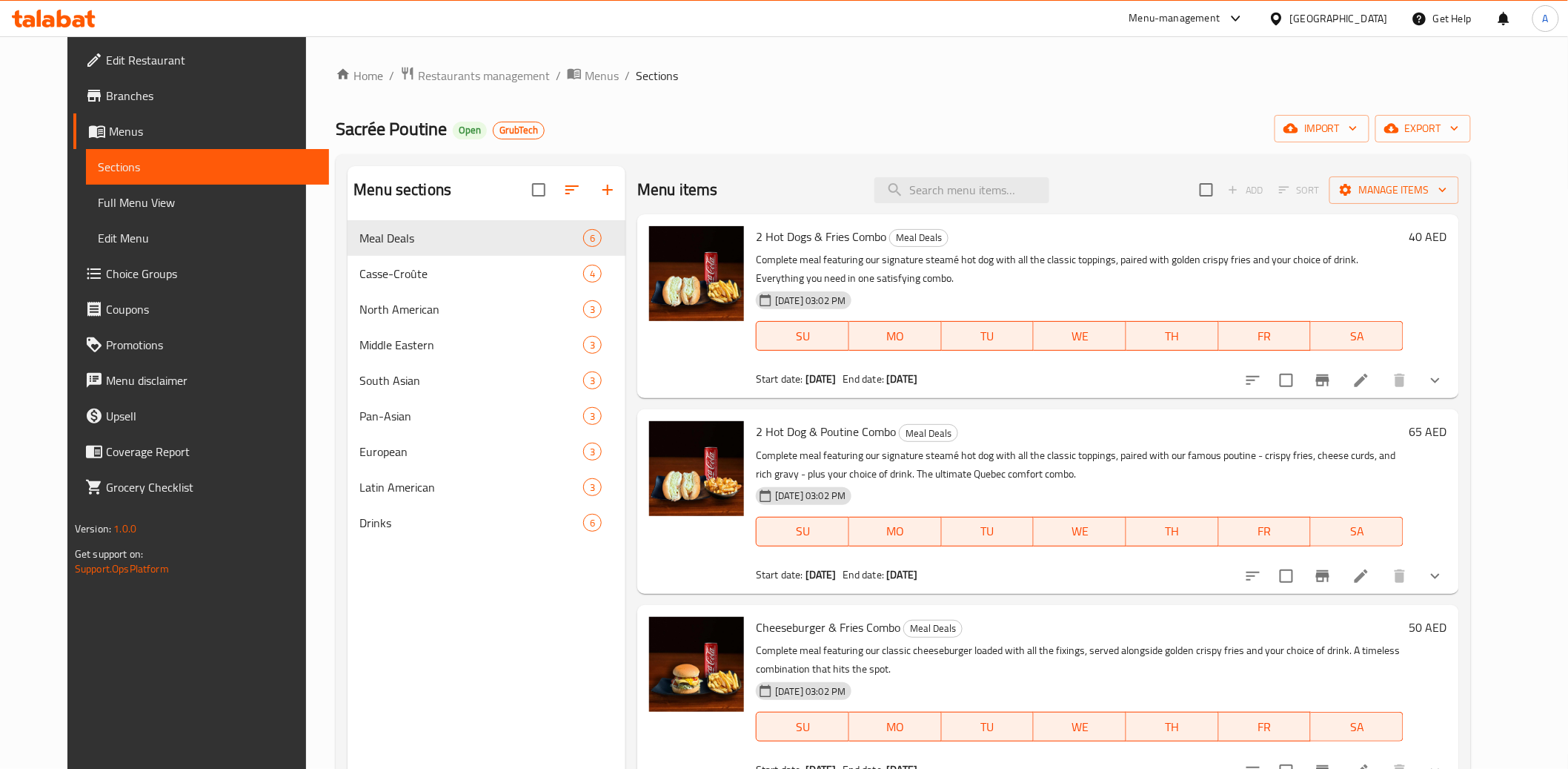
click at [591, 194] on div at bounding box center [579, 190] width 93 height 36
click at [592, 193] on div at bounding box center [579, 190] width 93 height 36
click at [592, 193] on div at bounding box center [579, 190] width 93 height 36
click at [592, 192] on div at bounding box center [579, 190] width 93 height 36
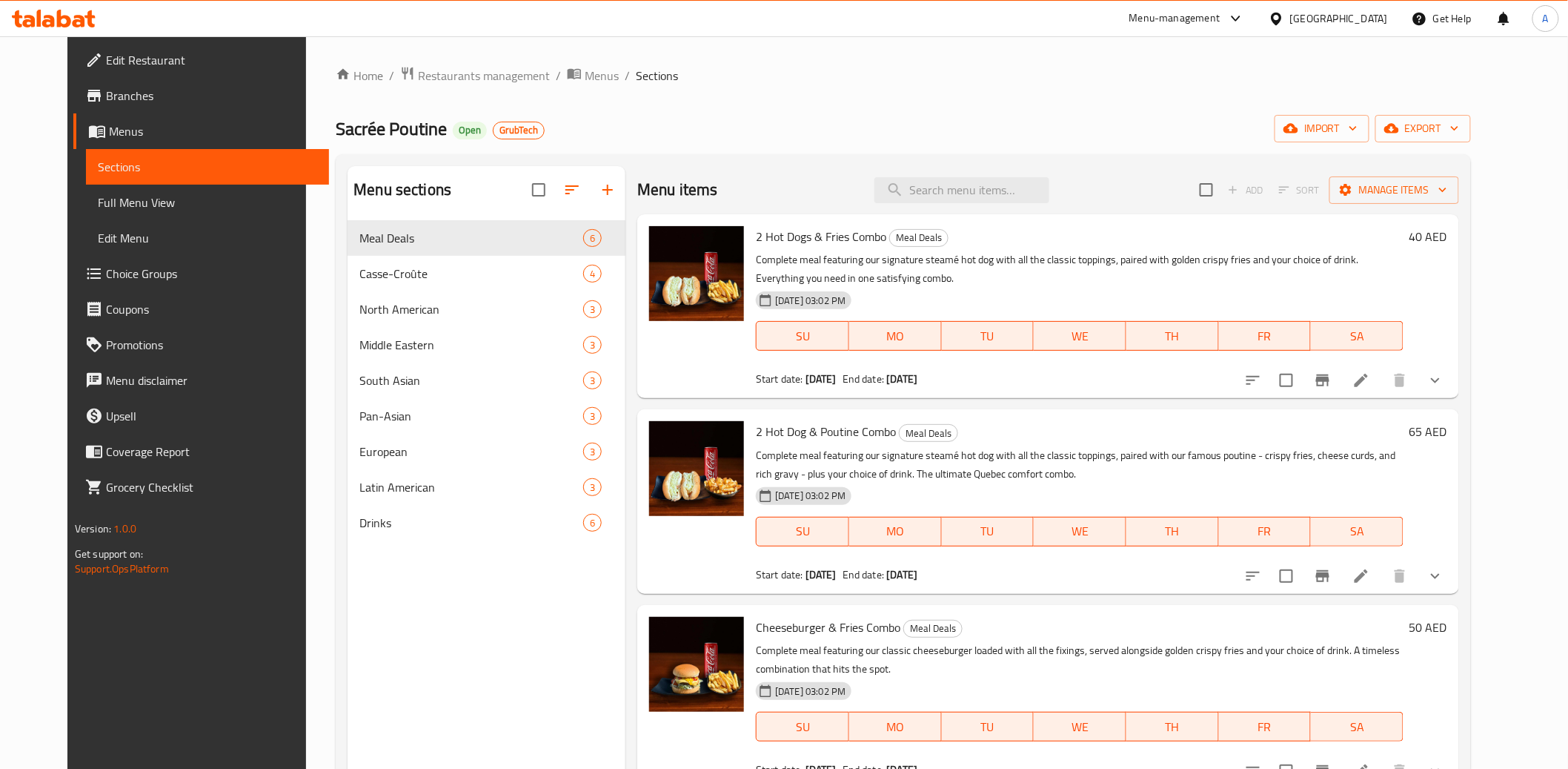
click at [592, 192] on div at bounding box center [579, 190] width 93 height 36
click at [725, 99] on div "Home / Restaurants management / Menus / Sections Sacrée Poutine Open GrubTech i…" at bounding box center [903, 506] width 1135 height 880
click at [706, 383] on div at bounding box center [697, 306] width 107 height 172
click at [567, 77] on span "breadcrumb" at bounding box center [576, 76] width 18 height 20
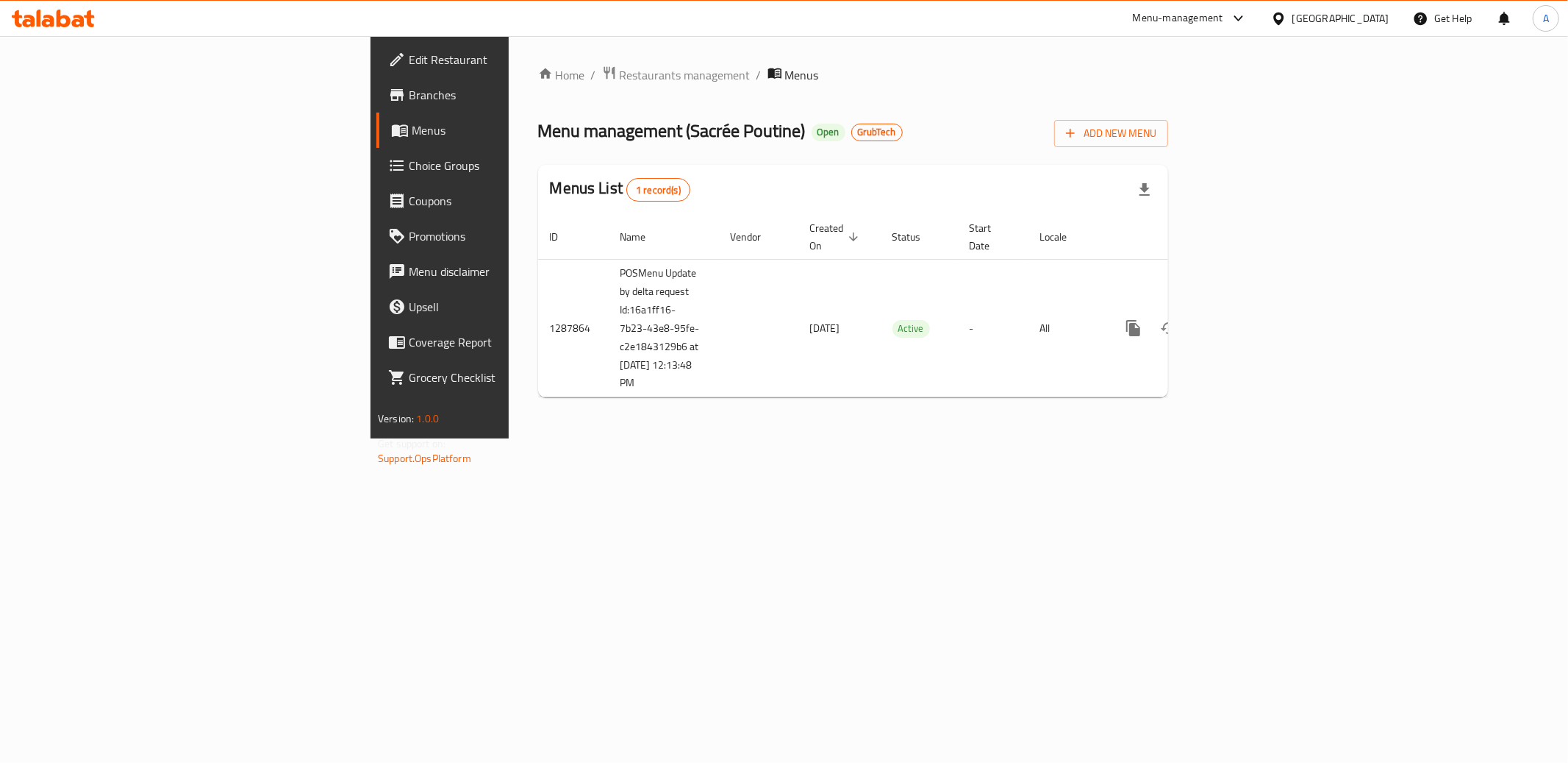
click at [614, 439] on div "Home / Restaurants management / Menus Menu management ( Sacrée Poutine ) Open G…" at bounding box center [853, 237] width 689 height 402
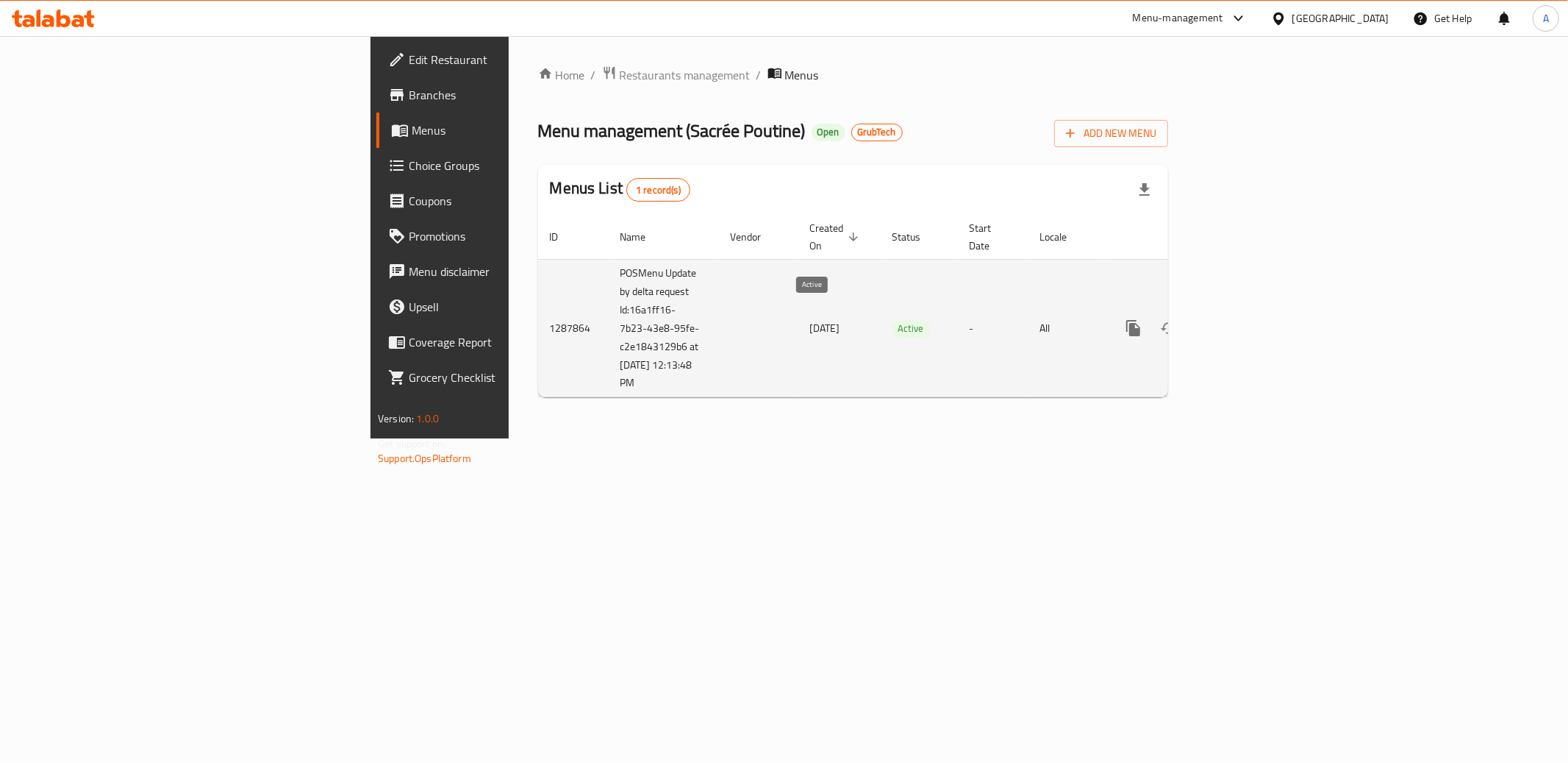
click at [892, 320] on span "Active" at bounding box center [911, 328] width 37 height 17
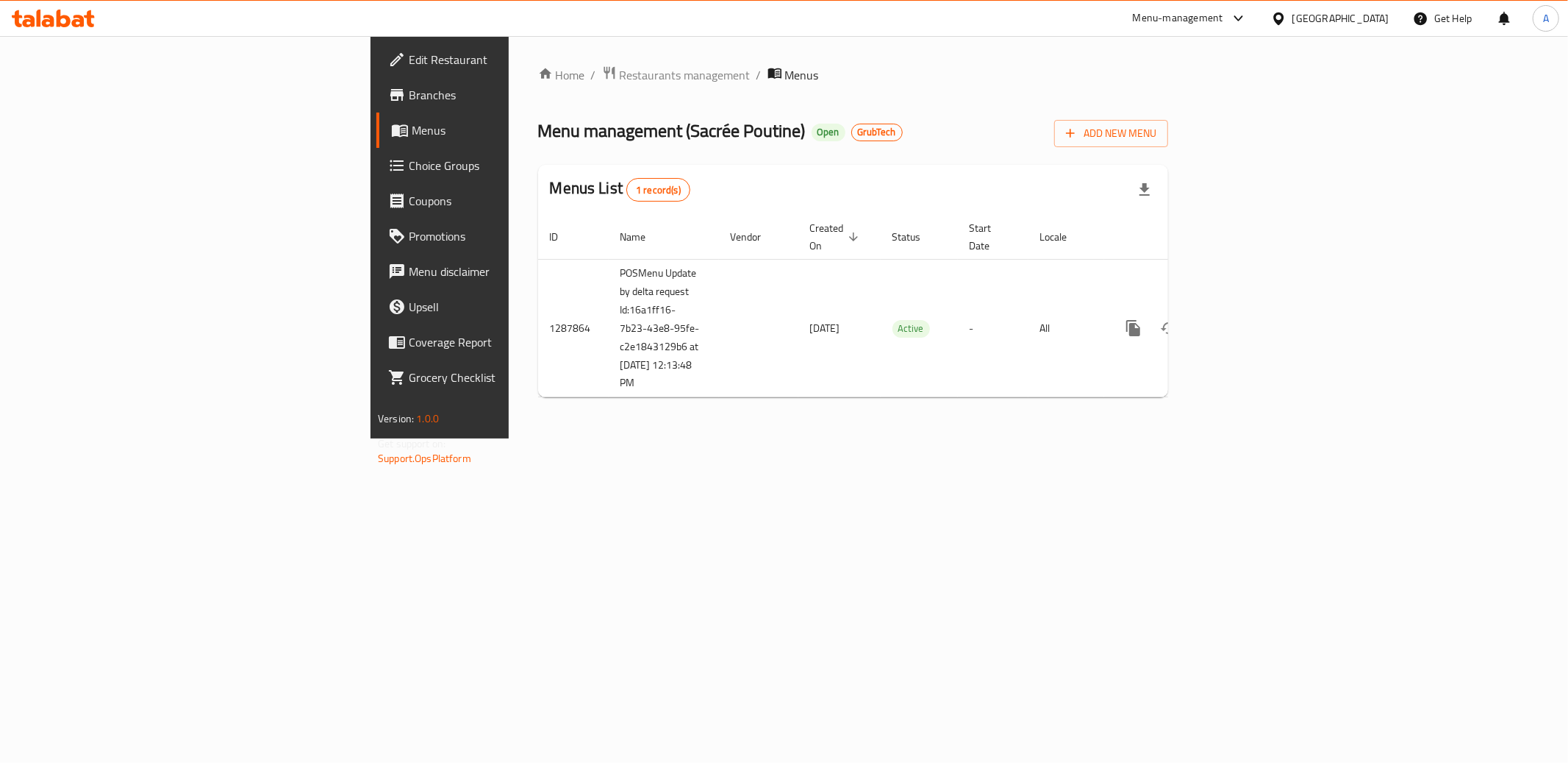
drag, startPoint x: 880, startPoint y: 516, endPoint x: 864, endPoint y: 443, distance: 74.7
click at [881, 439] on div "Home / Restaurants management / Menus Menu management ( Sacrée Poutine ) Open G…" at bounding box center [853, 237] width 689 height 402
